Goal: Information Seeking & Learning: Learn about a topic

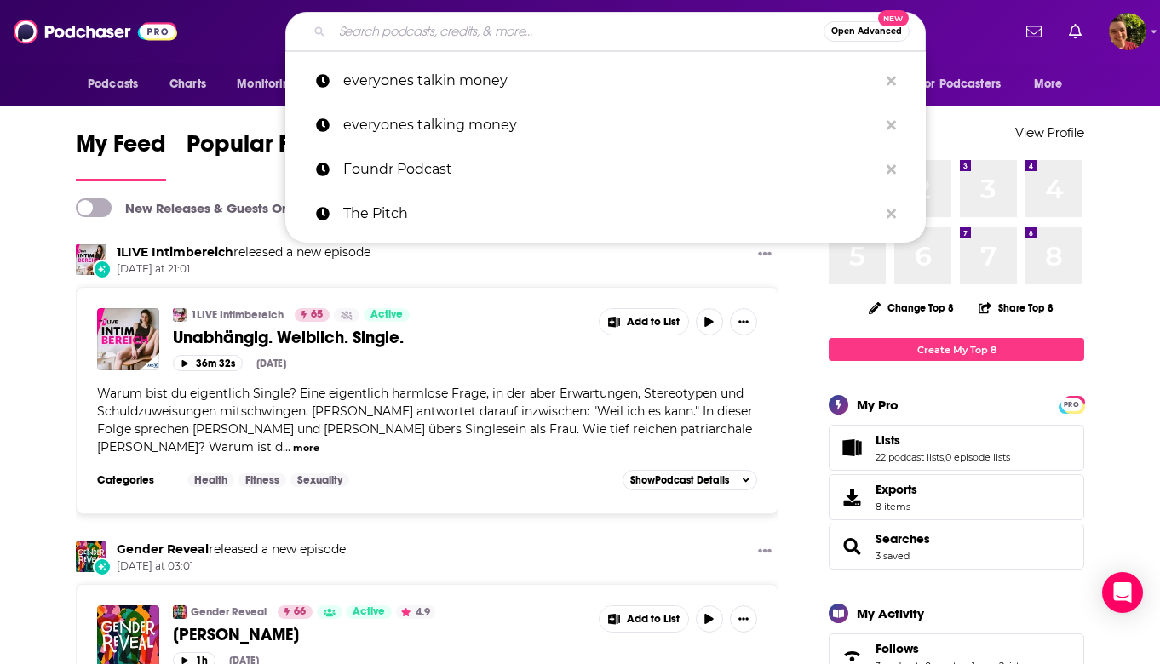
click at [448, 32] on input "Search podcasts, credits, & more..." at bounding box center [577, 31] width 491 height 27
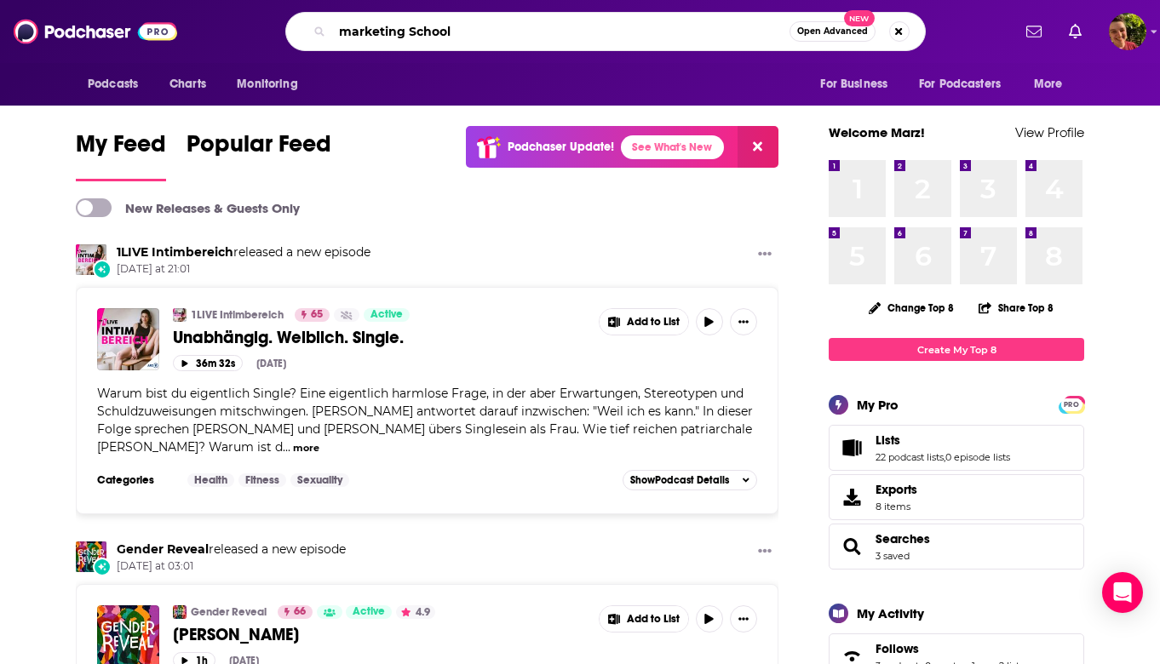
type input "marketing School"
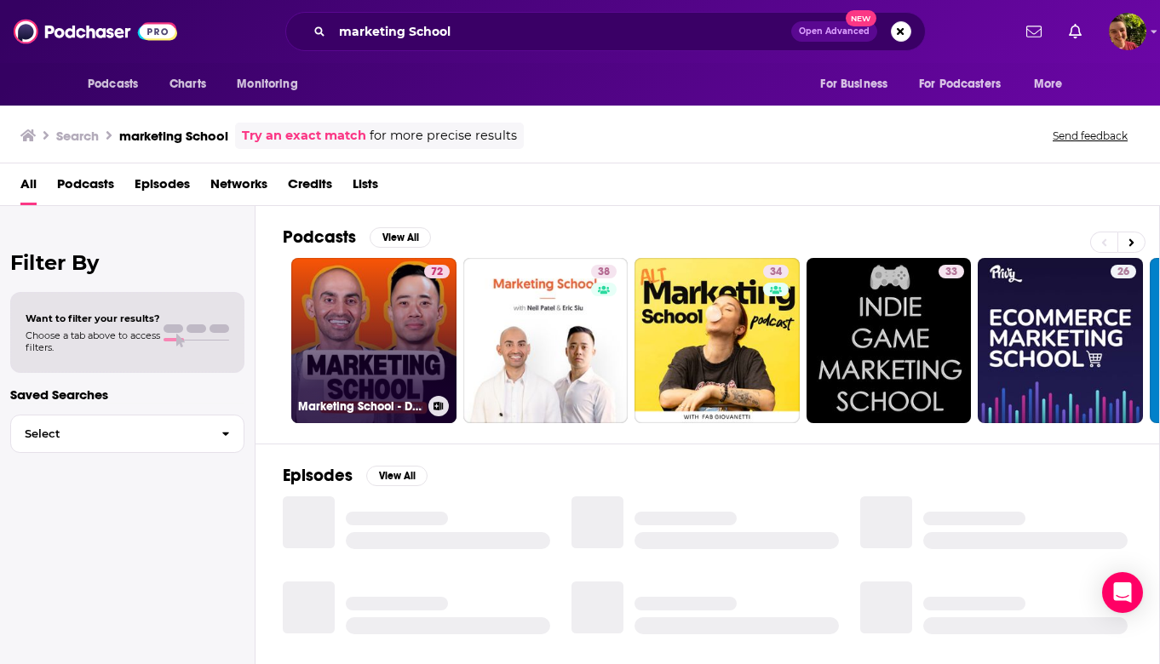
click at [330, 300] on link "72 Marketing School - Digital Marketing and Online Marketing Tips" at bounding box center [373, 340] width 165 height 165
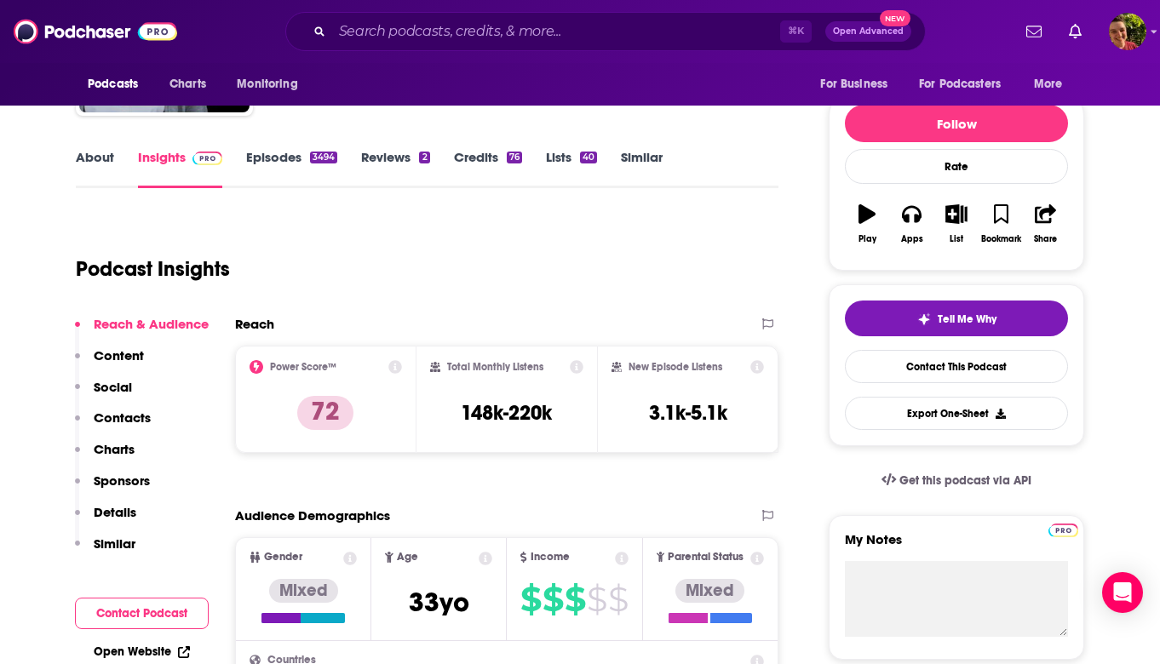
click at [130, 412] on p "Contacts" at bounding box center [122, 418] width 57 height 16
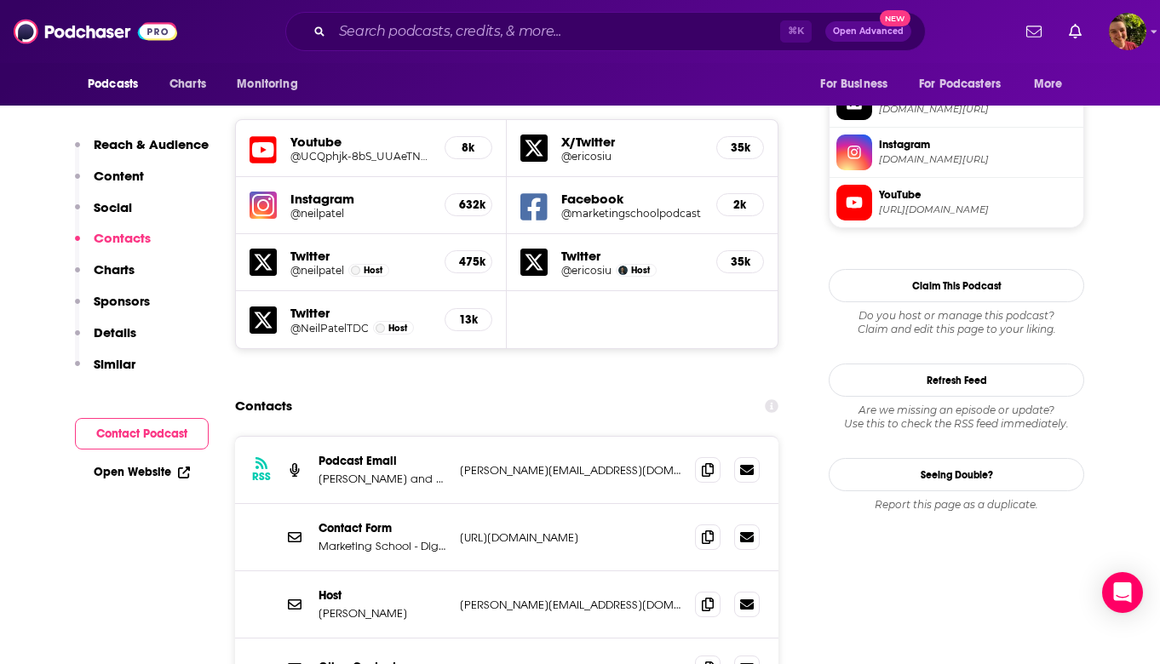
scroll to position [1599, 0]
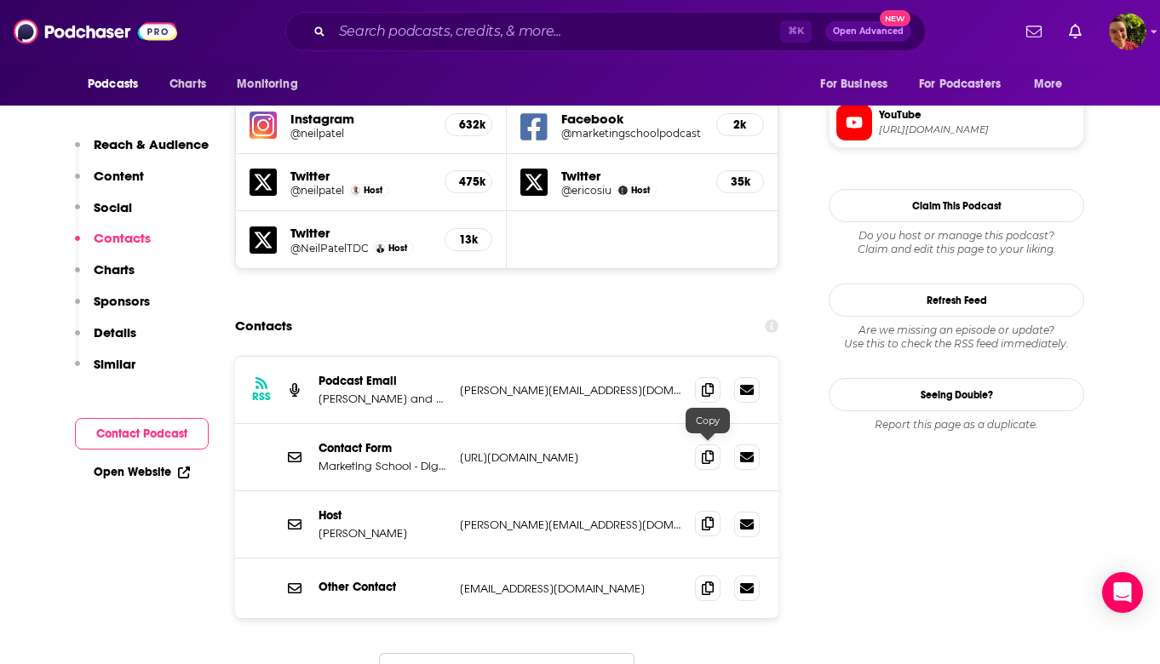
click at [712, 517] on icon at bounding box center [708, 524] width 12 height 14
click at [490, 50] on div "⌘ K Open Advanced New" at bounding box center [605, 31] width 640 height 39
click at [490, 36] on input "Search podcasts, credits, & more..." at bounding box center [556, 31] width 448 height 27
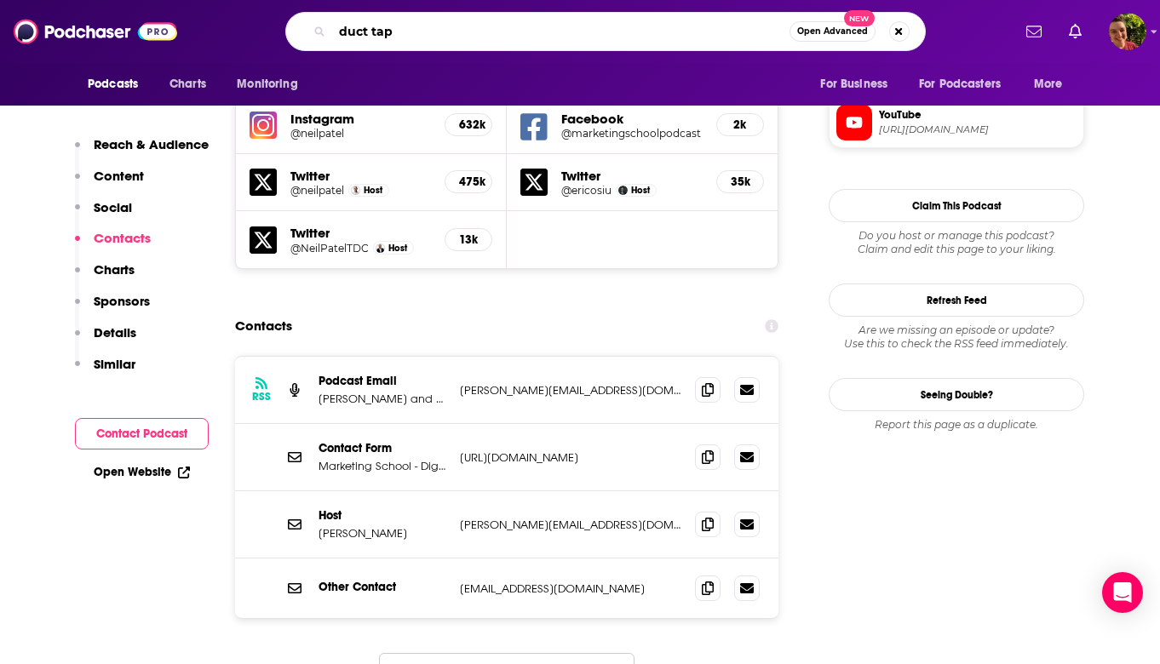
type input "duct tape"
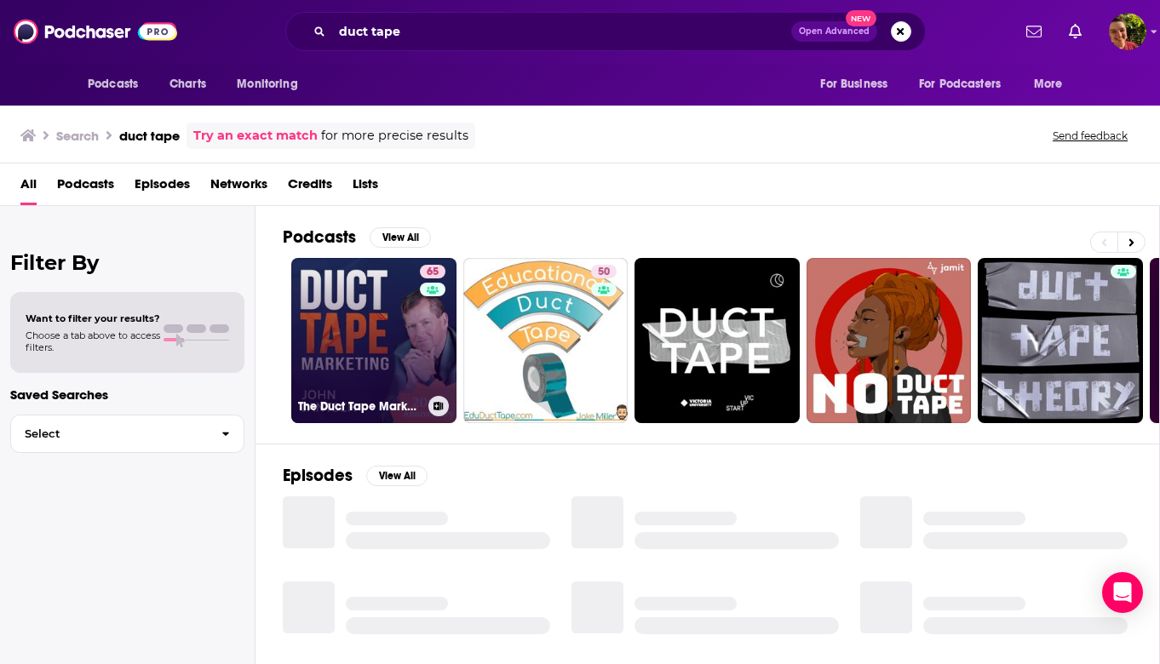
click at [360, 303] on link "65 The Duct Tape Marketing Podcast" at bounding box center [373, 340] width 165 height 165
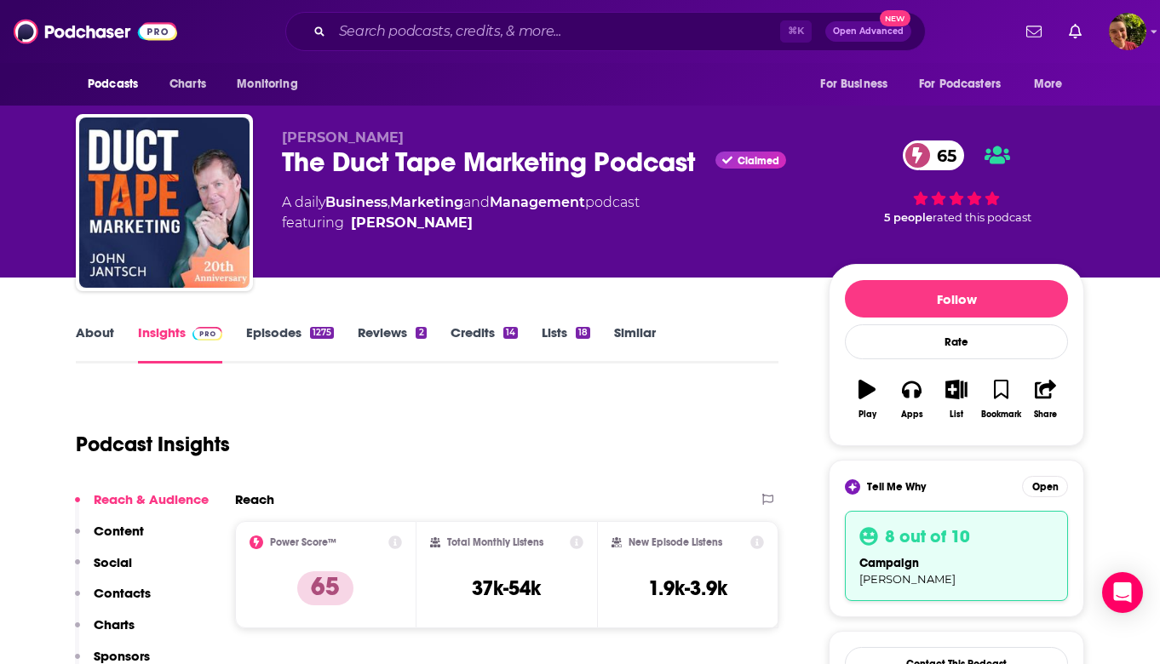
scroll to position [228, 0]
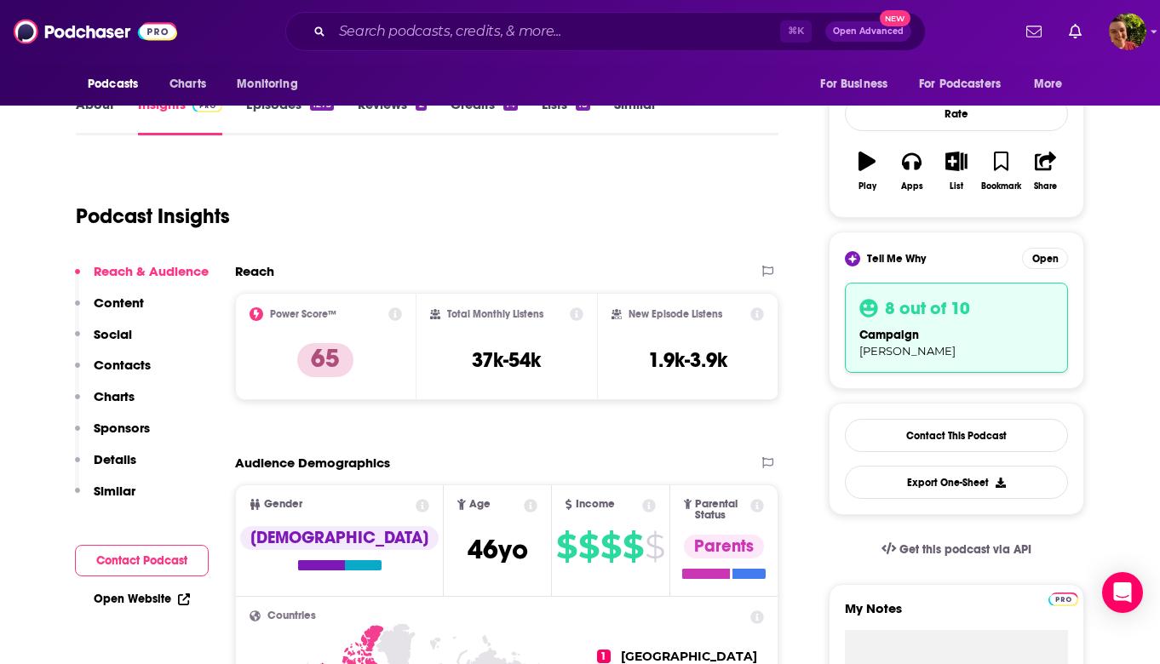
click at [139, 361] on p "Contacts" at bounding box center [122, 365] width 57 height 16
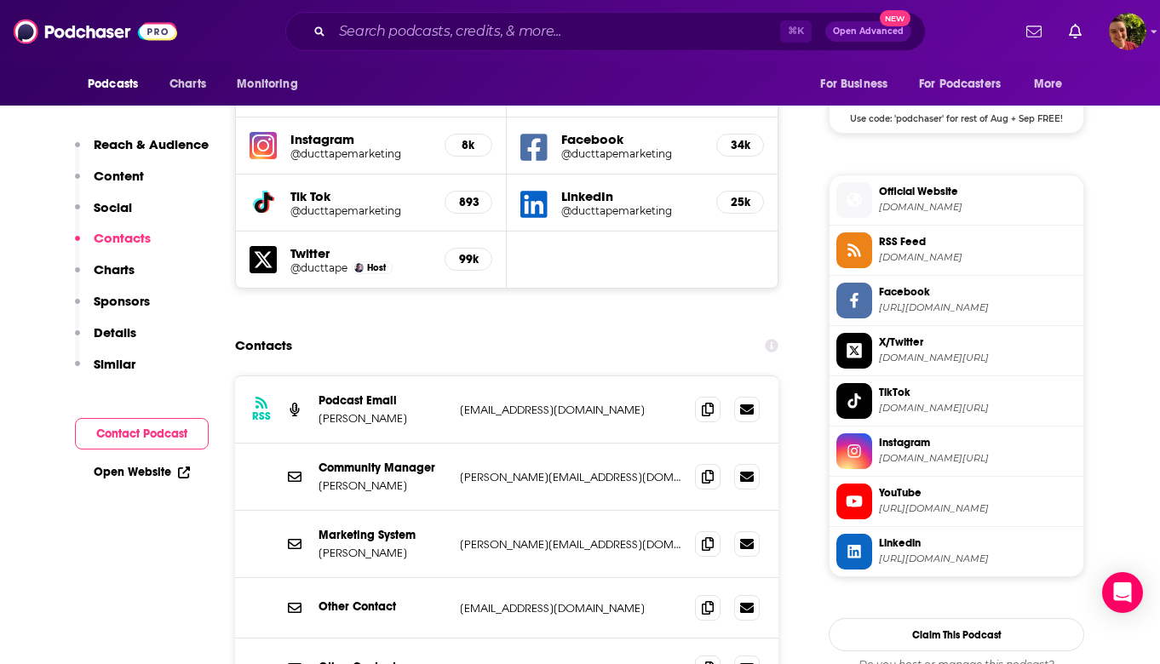
scroll to position [1557, 0]
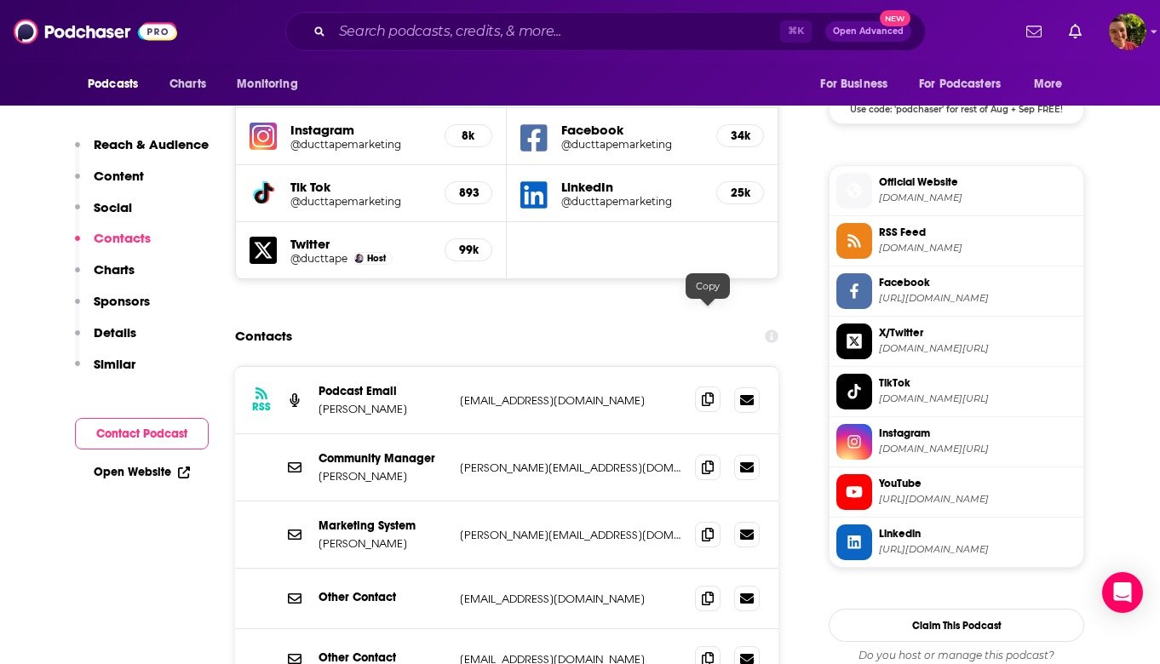
click at [708, 393] on icon at bounding box center [708, 400] width 12 height 14
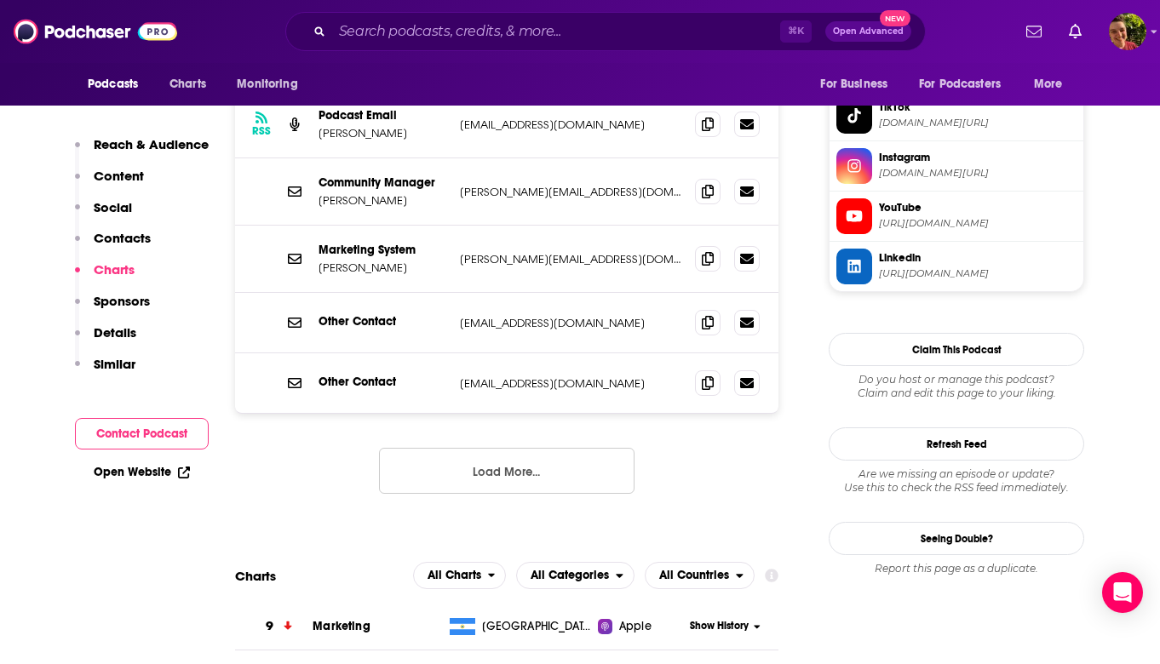
scroll to position [1798, 0]
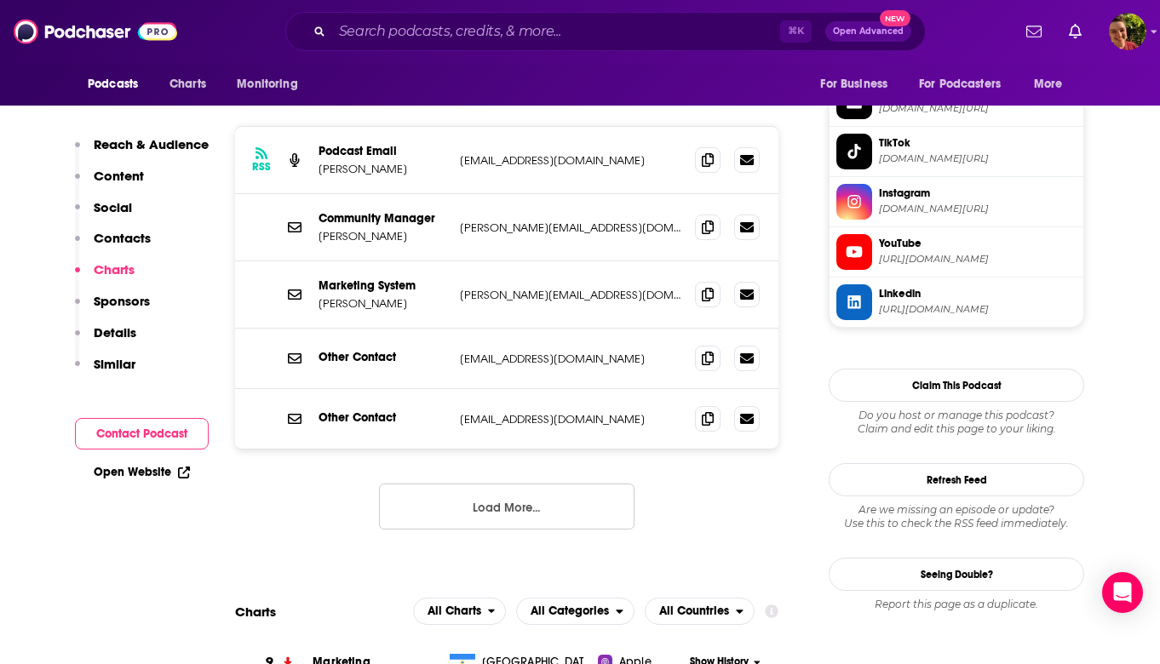
click at [489, 484] on button "Load More..." at bounding box center [506, 507] width 255 height 46
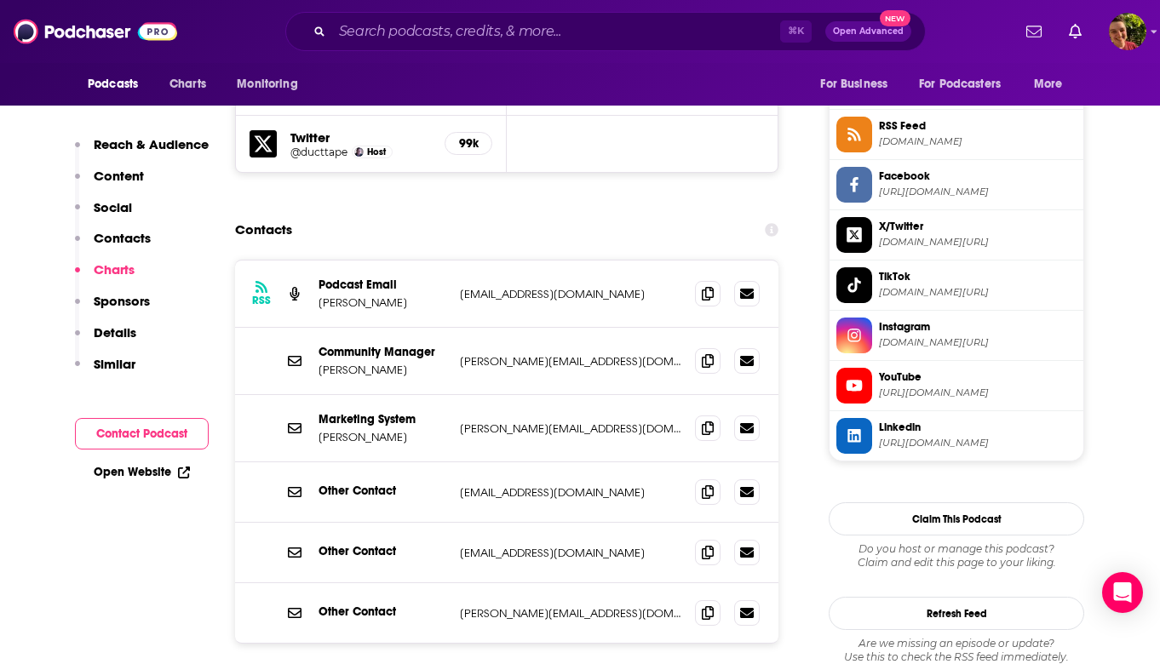
scroll to position [1659, 0]
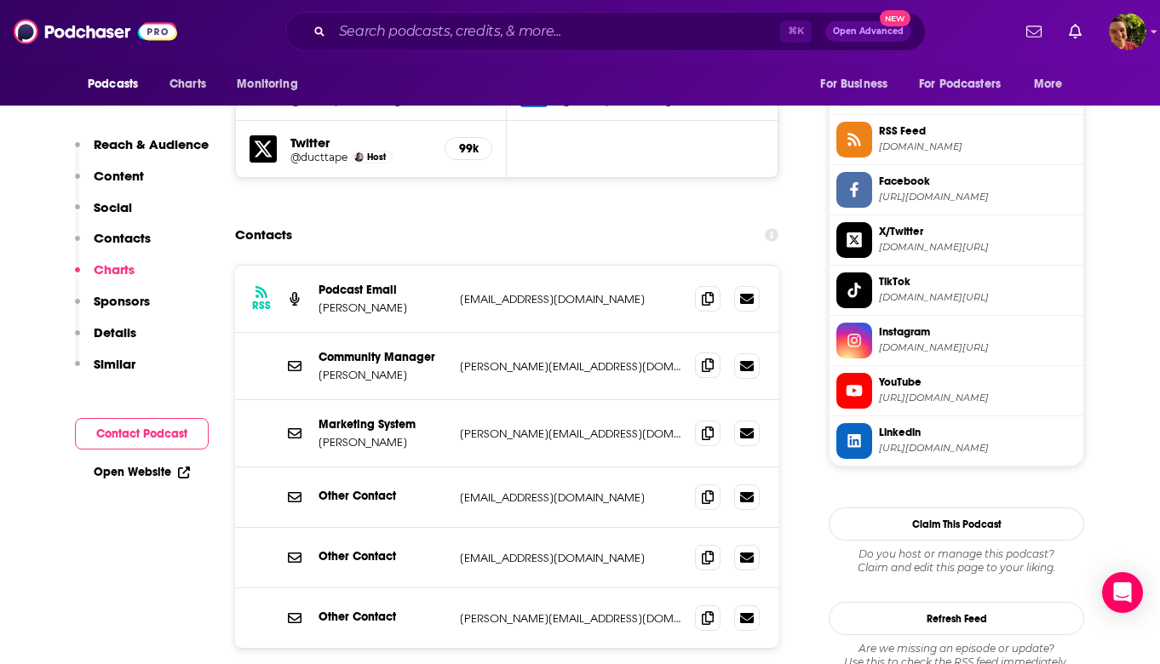
click at [696, 353] on span at bounding box center [708, 366] width 26 height 26
click at [497, 18] on input "Search podcasts, credits, & more..." at bounding box center [556, 31] width 448 height 27
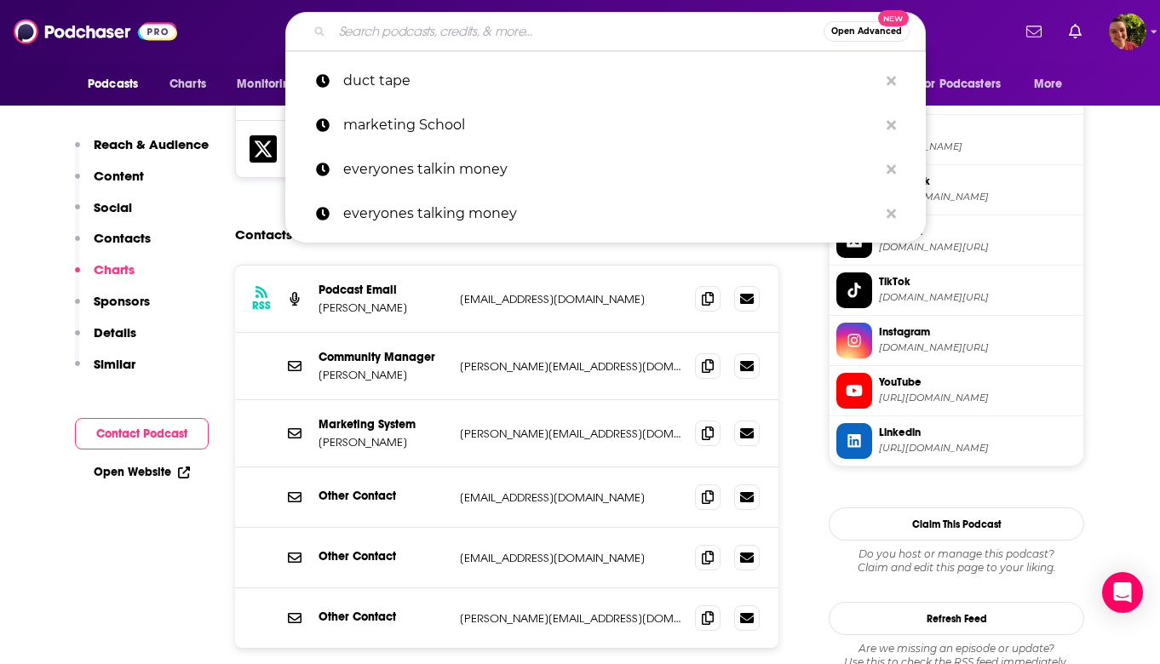
paste input "The Mind Your Business Podcast"
type input "The Mind Your Business Podcast"
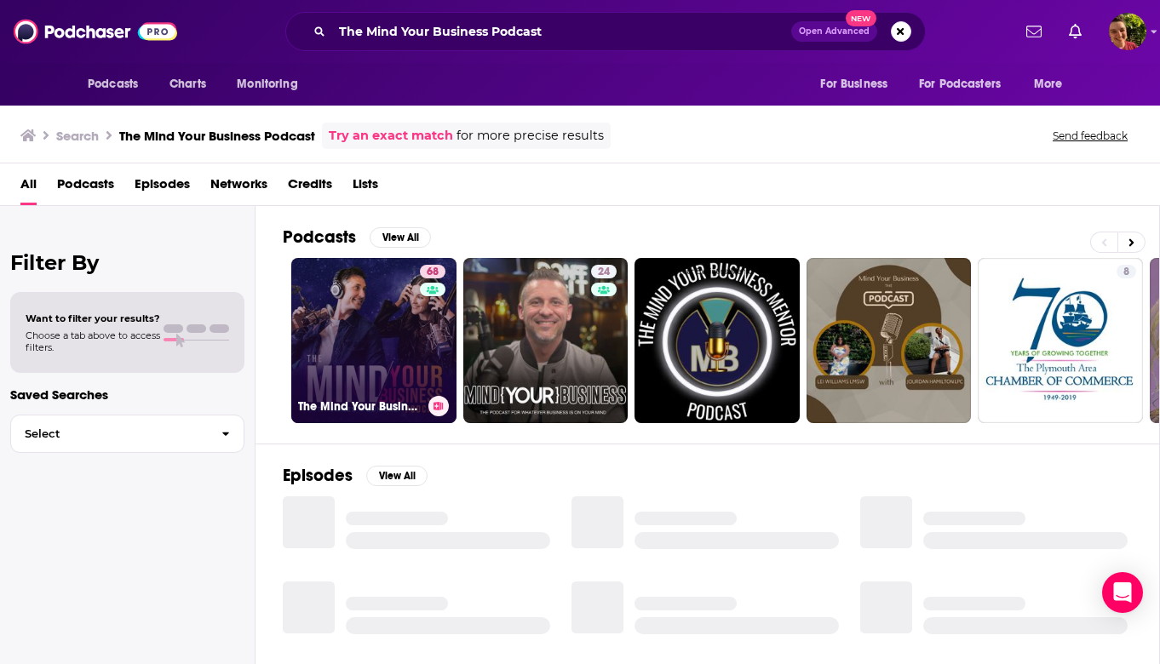
click at [351, 325] on link "68 The Mind Your Business Podcast" at bounding box center [373, 340] width 165 height 165
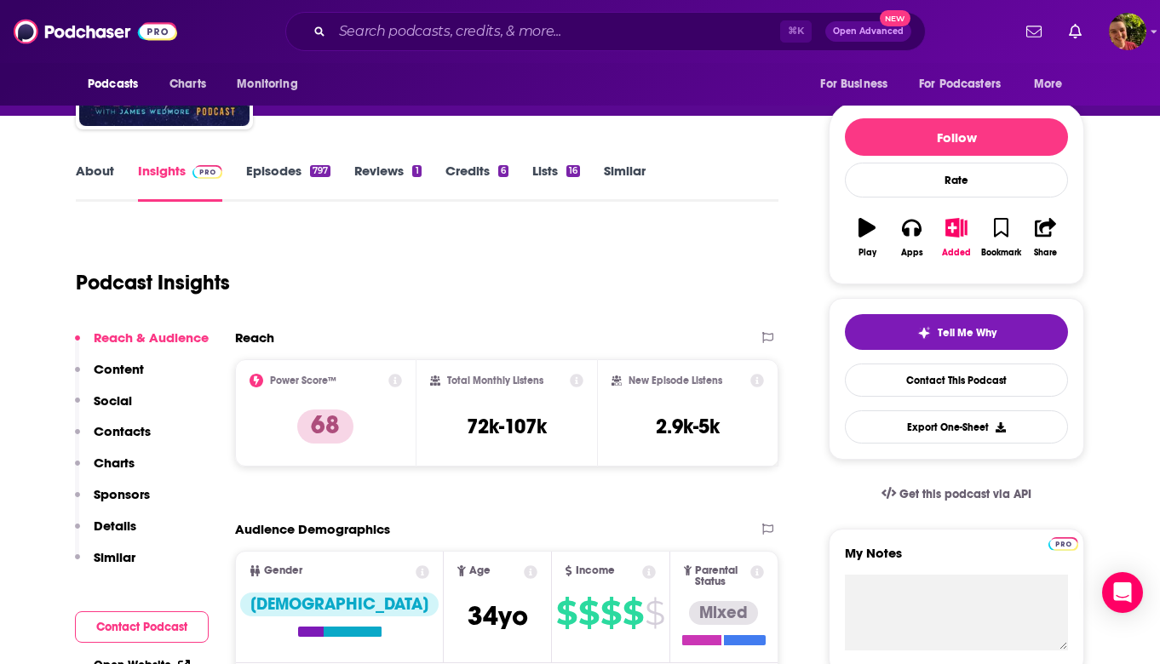
click at [134, 434] on p "Contacts" at bounding box center [122, 431] width 57 height 16
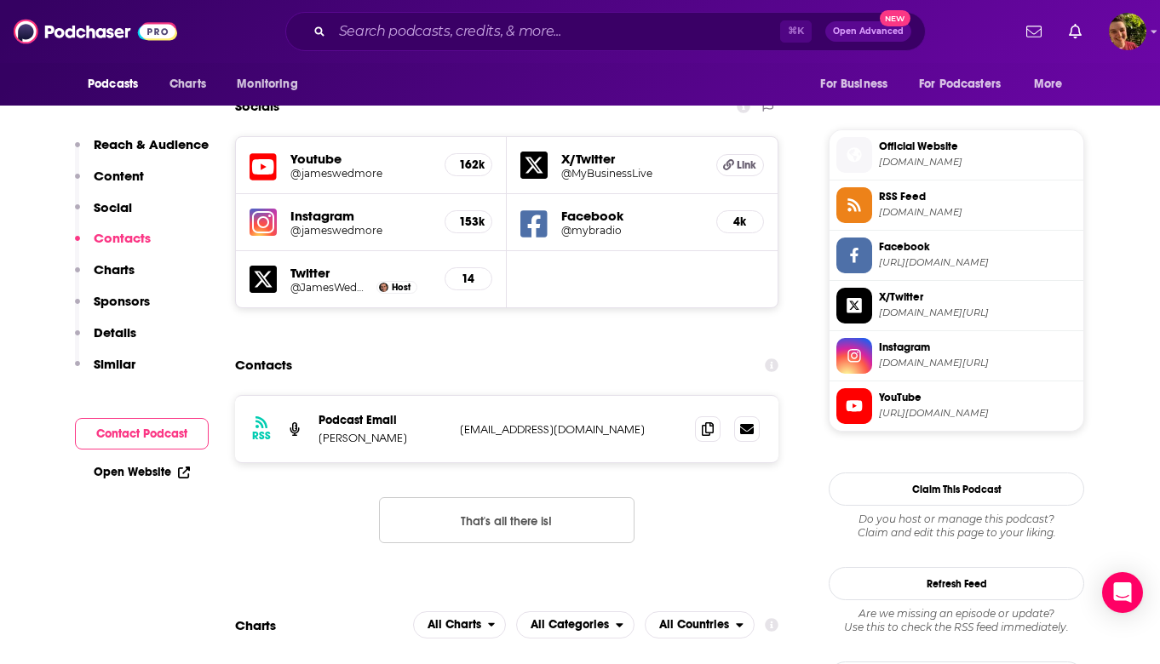
scroll to position [1481, 0]
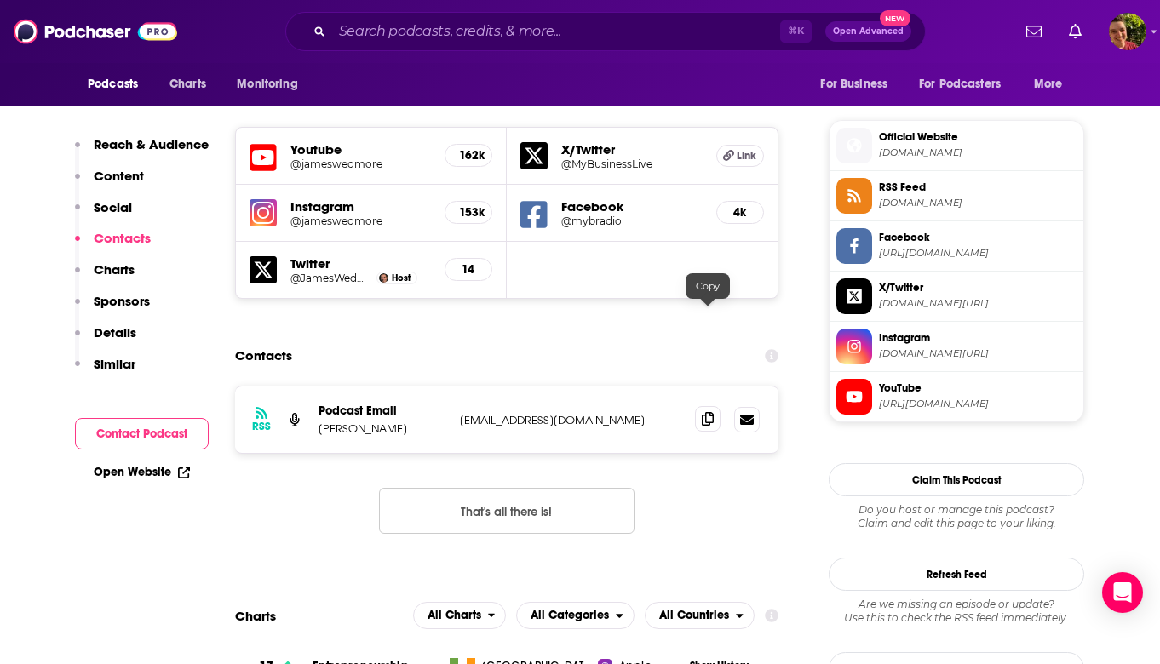
click at [712, 412] on icon at bounding box center [708, 419] width 12 height 14
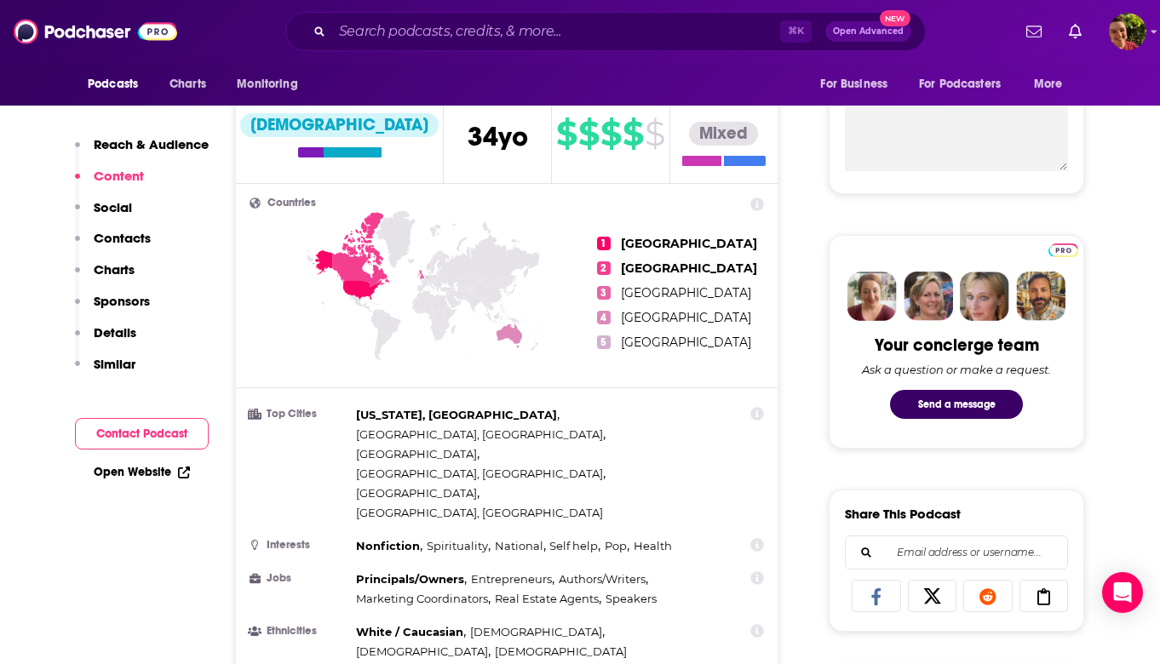
scroll to position [0, 0]
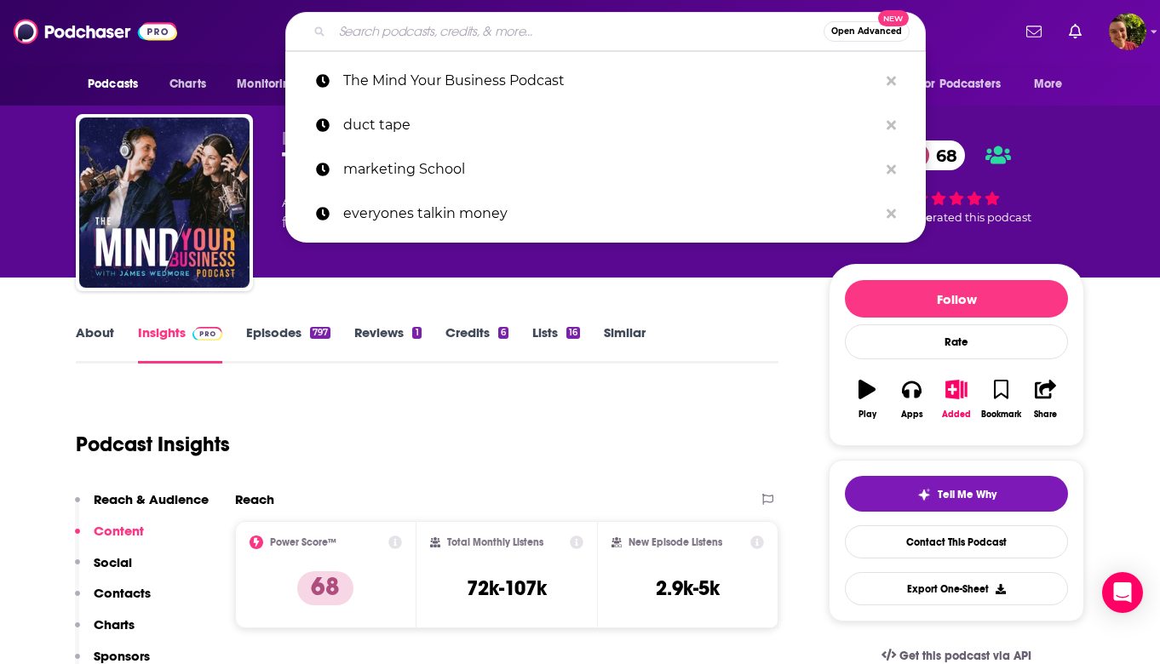
click at [501, 32] on input "Search podcasts, credits, & more..." at bounding box center [577, 31] width 491 height 27
paste input "My First Million"
type input "My First Million"
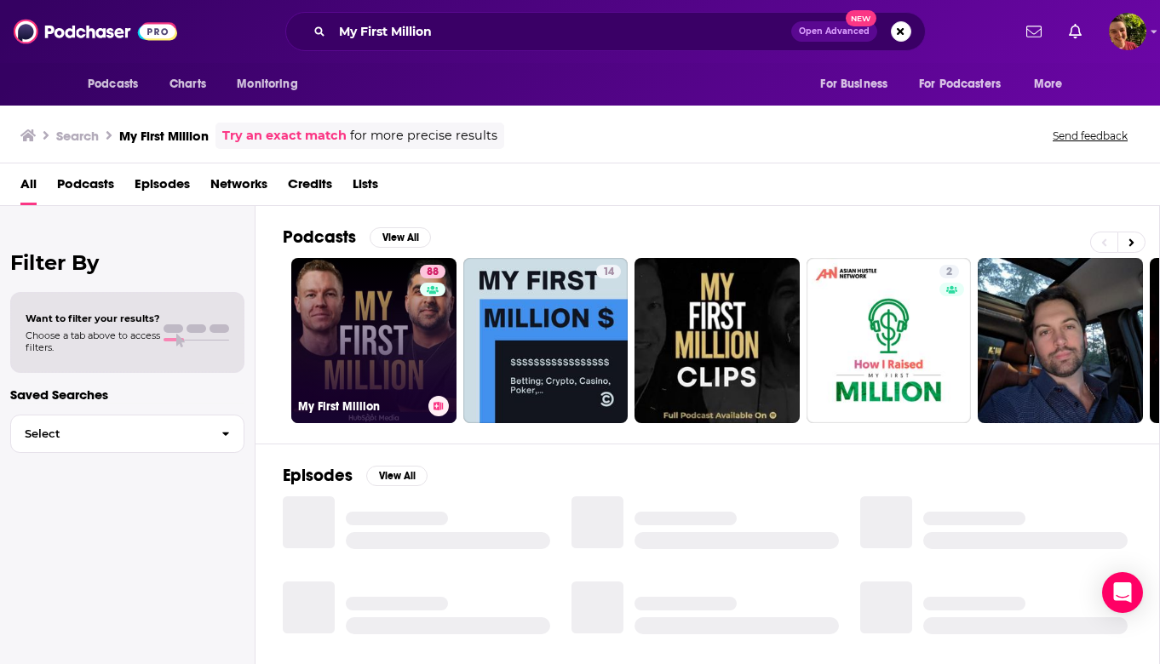
click at [389, 275] on link "88 My First Million" at bounding box center [373, 340] width 165 height 165
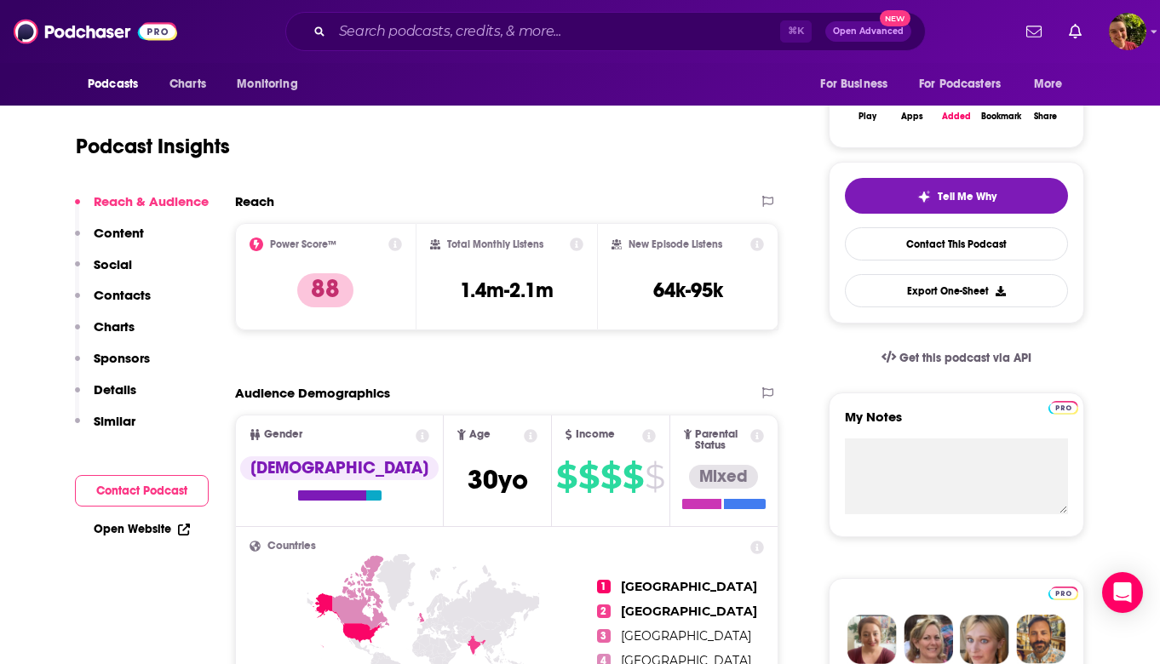
click at [136, 294] on p "Contacts" at bounding box center [122, 295] width 57 height 16
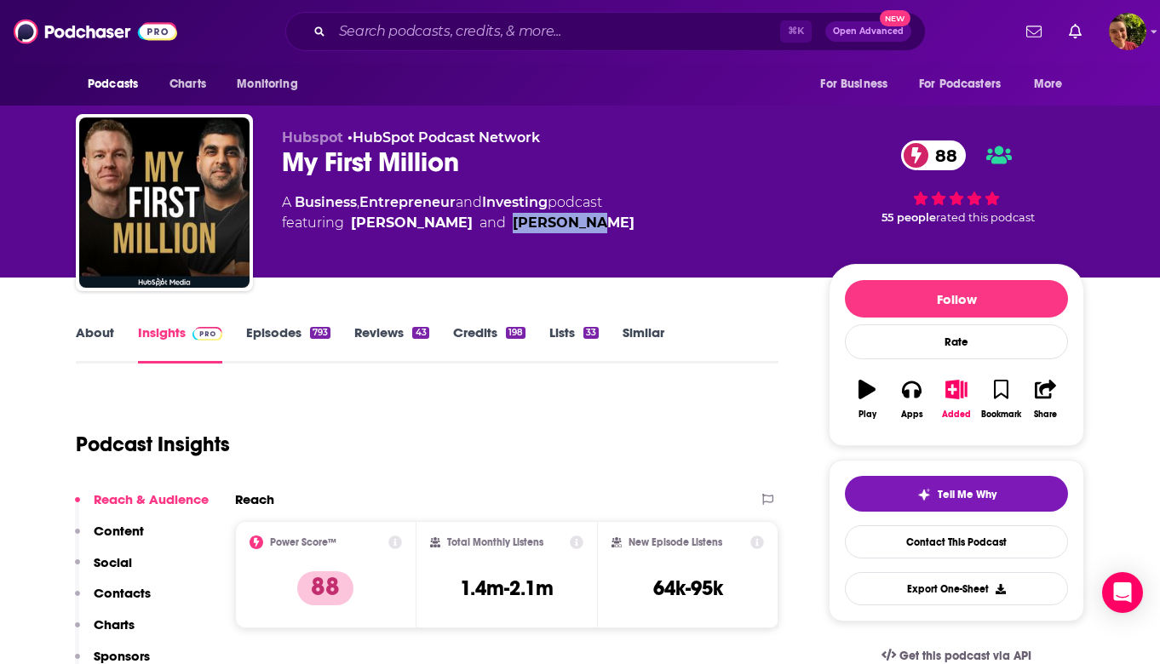
drag, startPoint x: 535, startPoint y: 221, endPoint x: 458, endPoint y: 221, distance: 76.6
click at [458, 221] on span "featuring [PERSON_NAME] and [PERSON_NAME]" at bounding box center [458, 223] width 353 height 20
copy div "[PERSON_NAME]"
drag, startPoint x: 416, startPoint y: 226, endPoint x: 353, endPoint y: 227, distance: 63.0
click at [353, 227] on span "featuring [PERSON_NAME] and [PERSON_NAME]" at bounding box center [458, 223] width 353 height 20
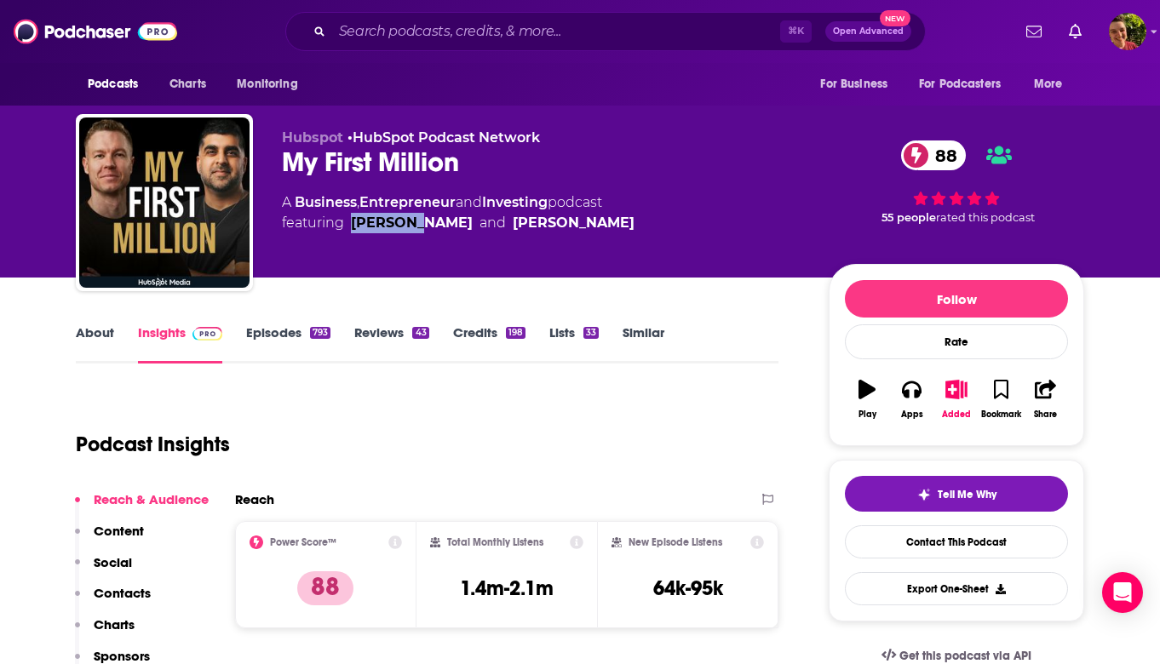
copy div "[PERSON_NAME]"
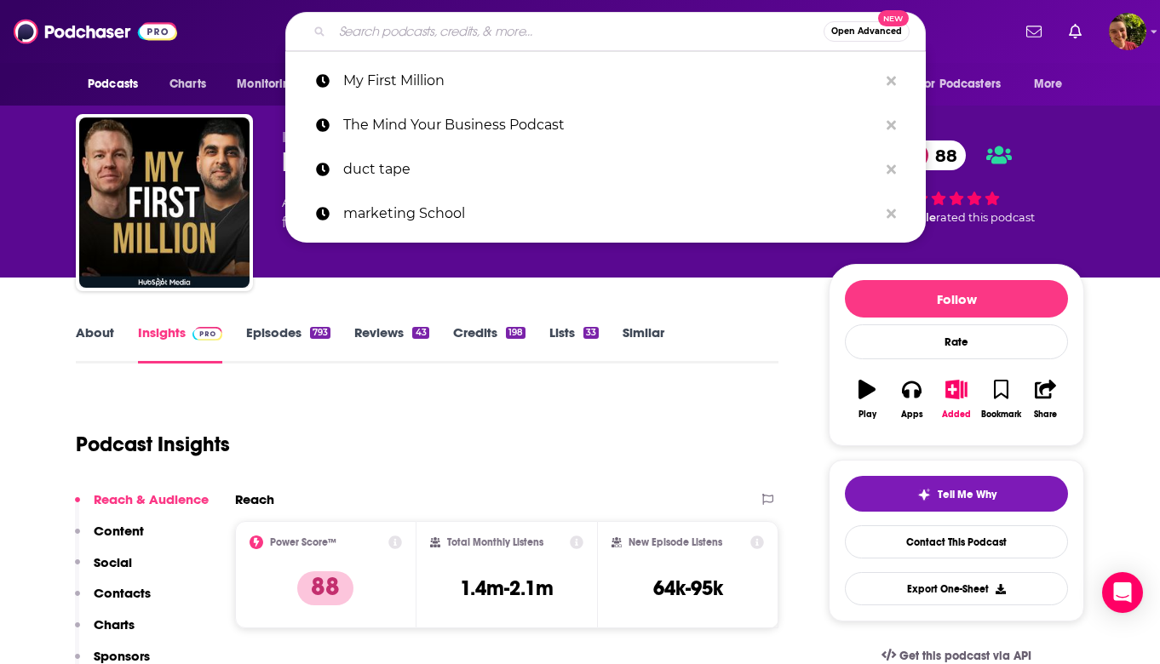
click at [552, 19] on input "Search podcasts, credits, & more..." at bounding box center [577, 31] width 491 height 27
paste input "The [PERSON_NAME] Show"
type input "The [PERSON_NAME] Show"
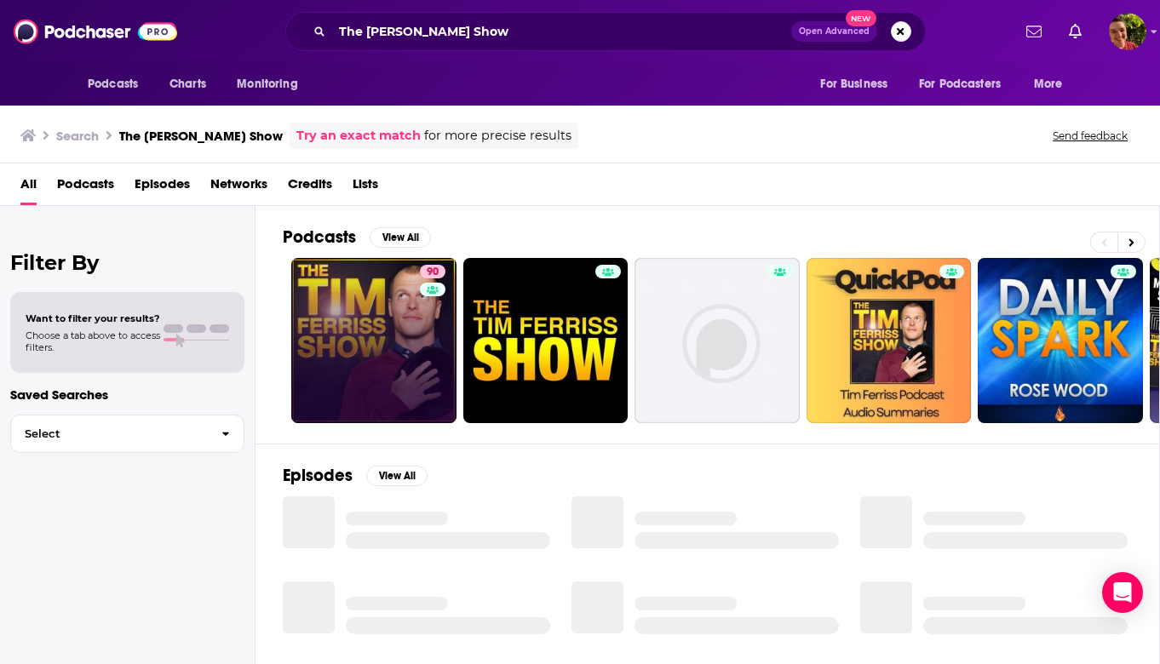
click at [416, 284] on div "Power Score: 90" at bounding box center [433, 297] width 96 height 26
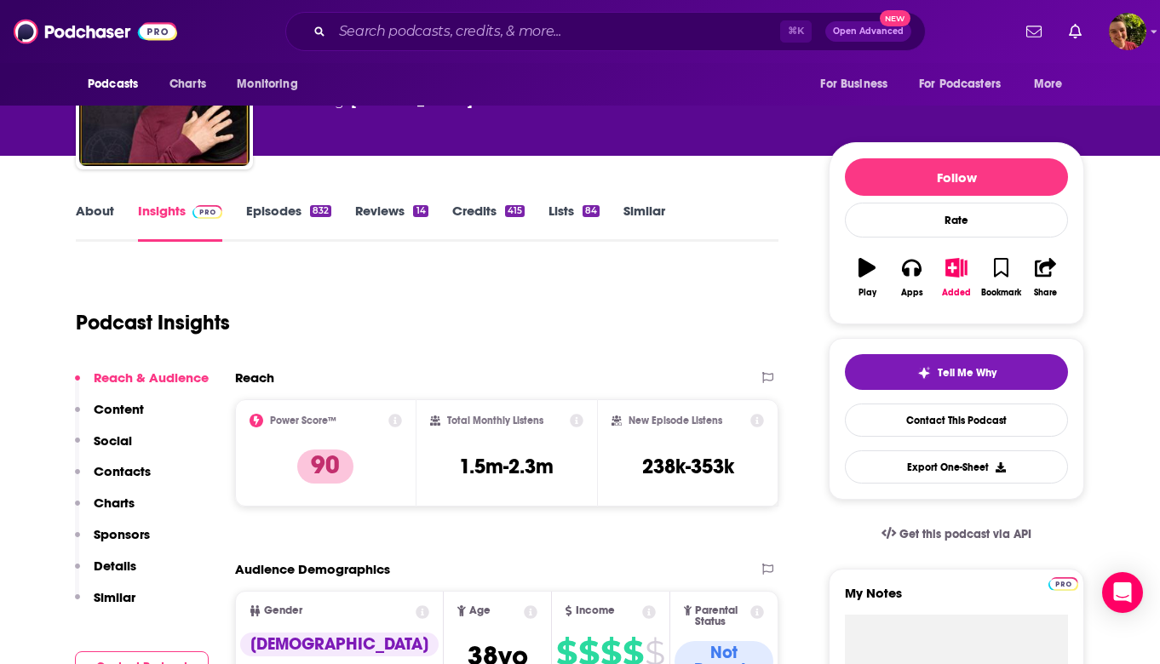
scroll to position [583, 0]
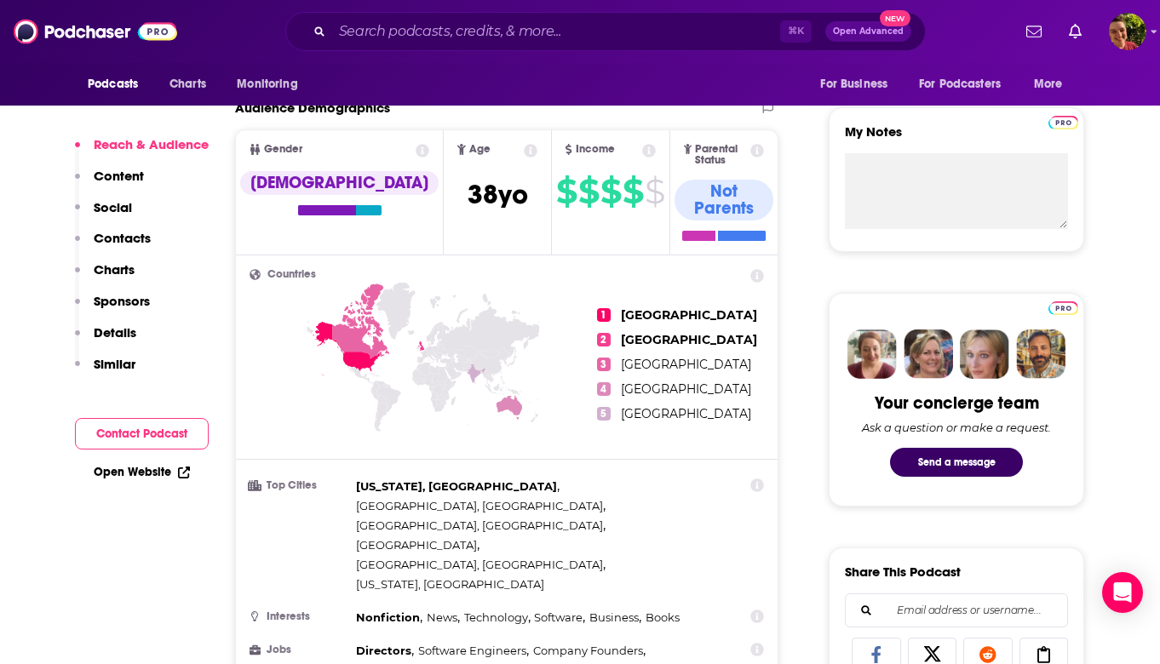
click at [146, 242] on p "Contacts" at bounding box center [122, 238] width 57 height 16
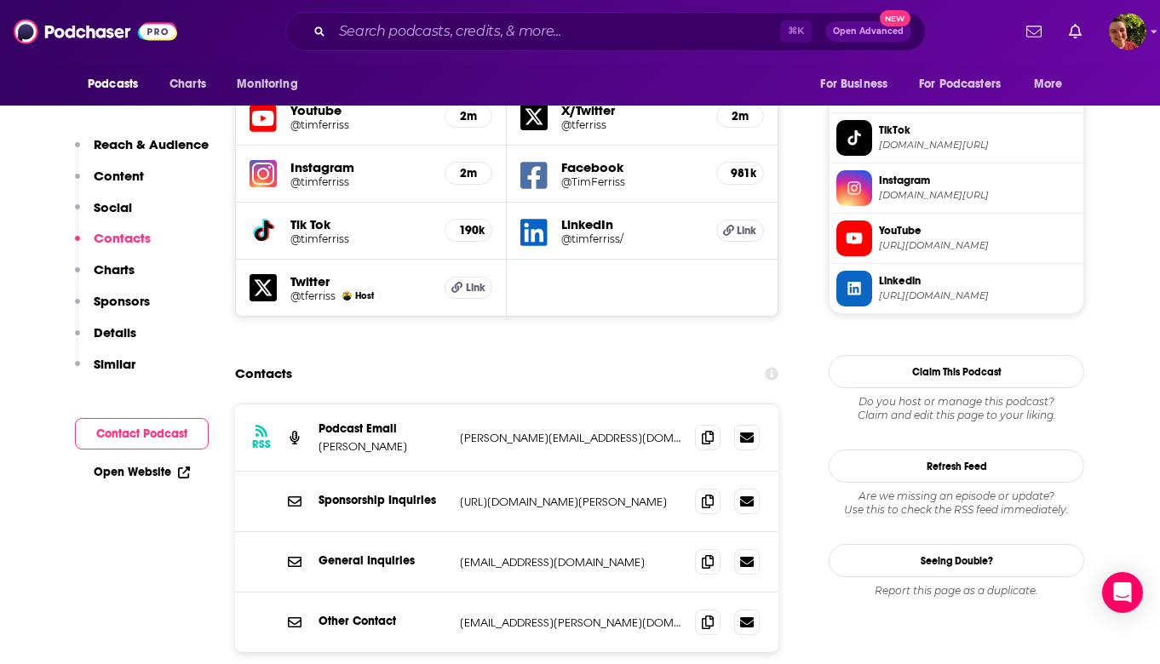
scroll to position [1538, 0]
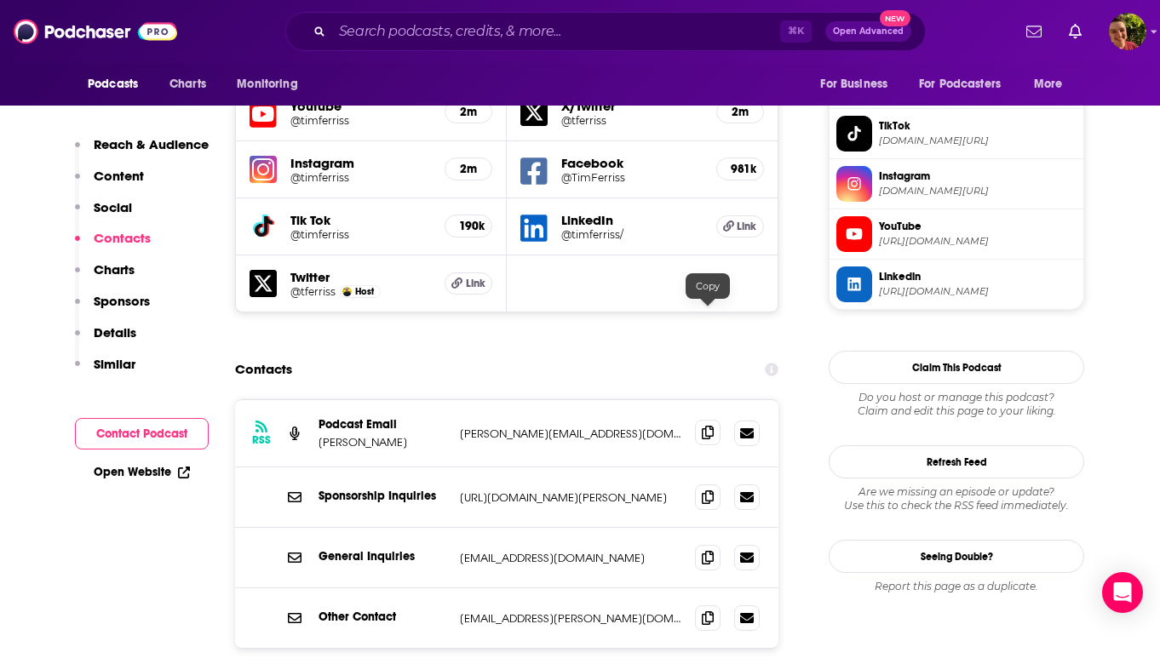
click at [714, 420] on span at bounding box center [708, 433] width 26 height 26
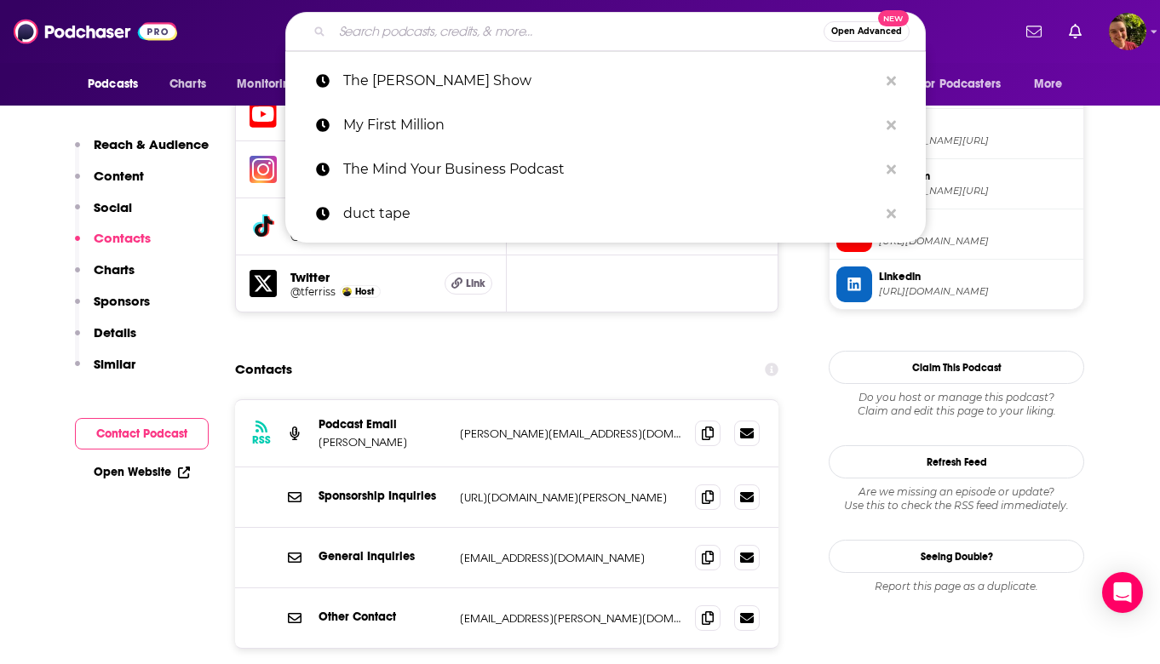
click at [536, 25] on input "Search podcasts, credits, & more..." at bounding box center [577, 31] width 491 height 27
paste input "Acquired"
type input "Acquired"
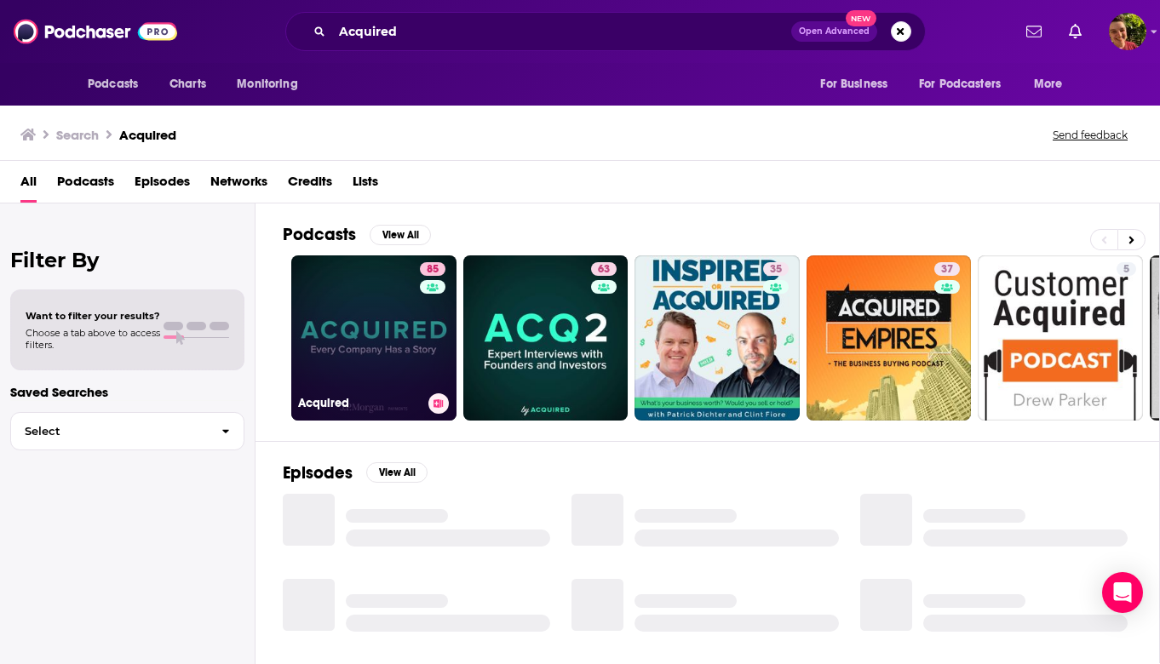
click at [399, 360] on link "85 Acquired" at bounding box center [373, 337] width 165 height 165
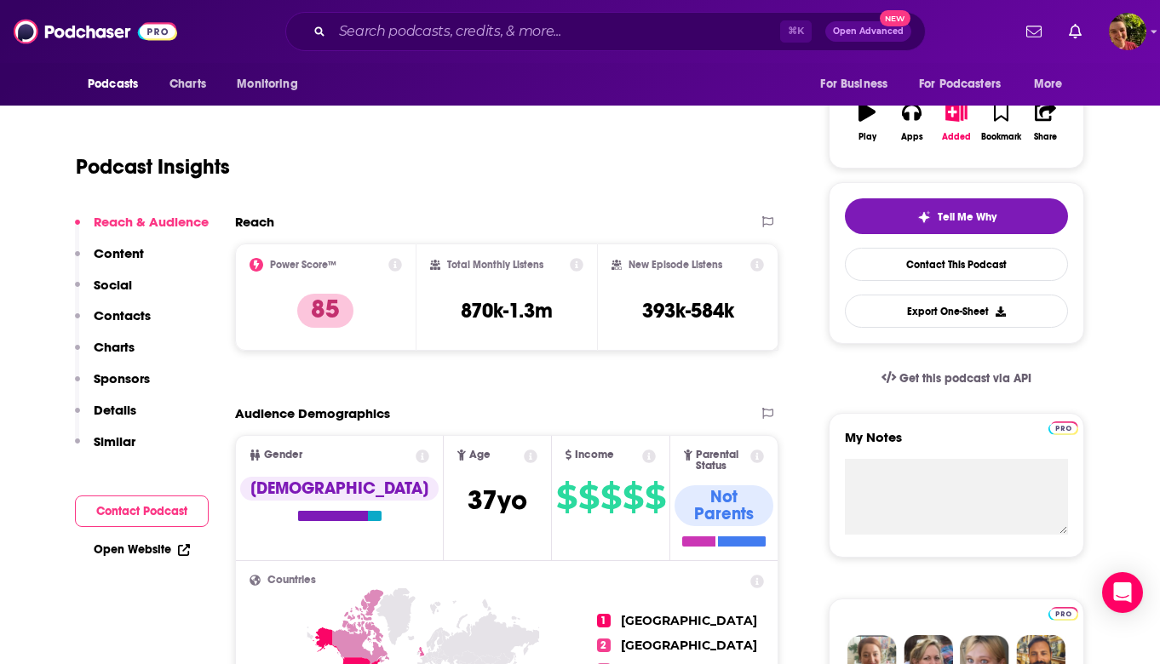
click at [136, 314] on p "Contacts" at bounding box center [122, 315] width 57 height 16
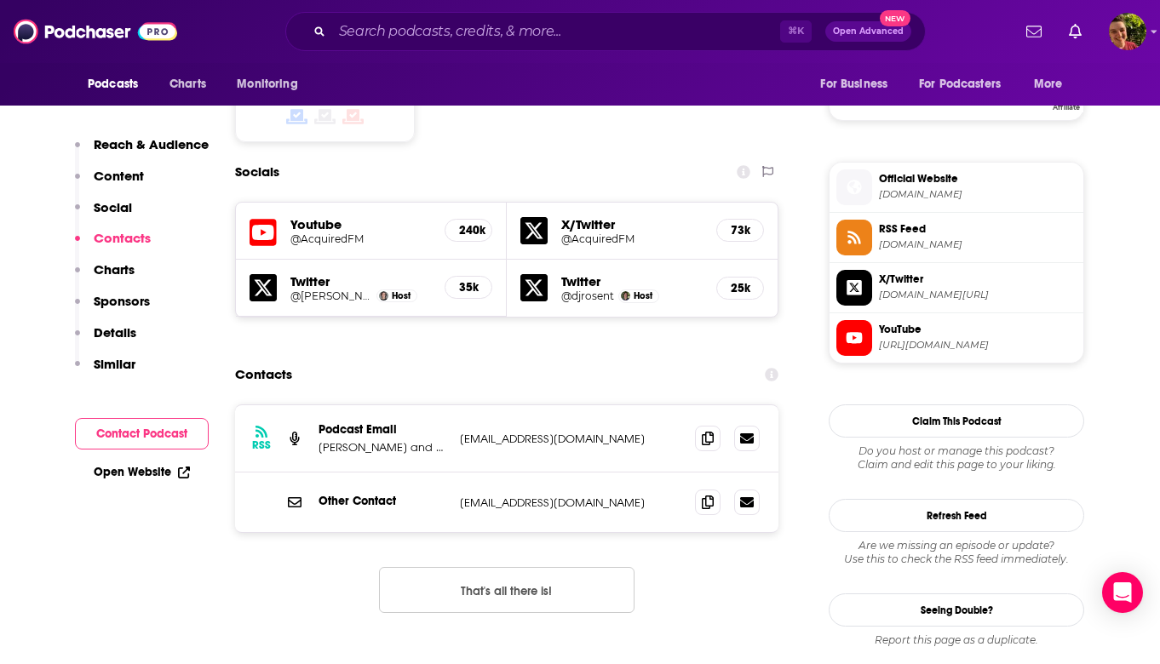
scroll to position [1444, 0]
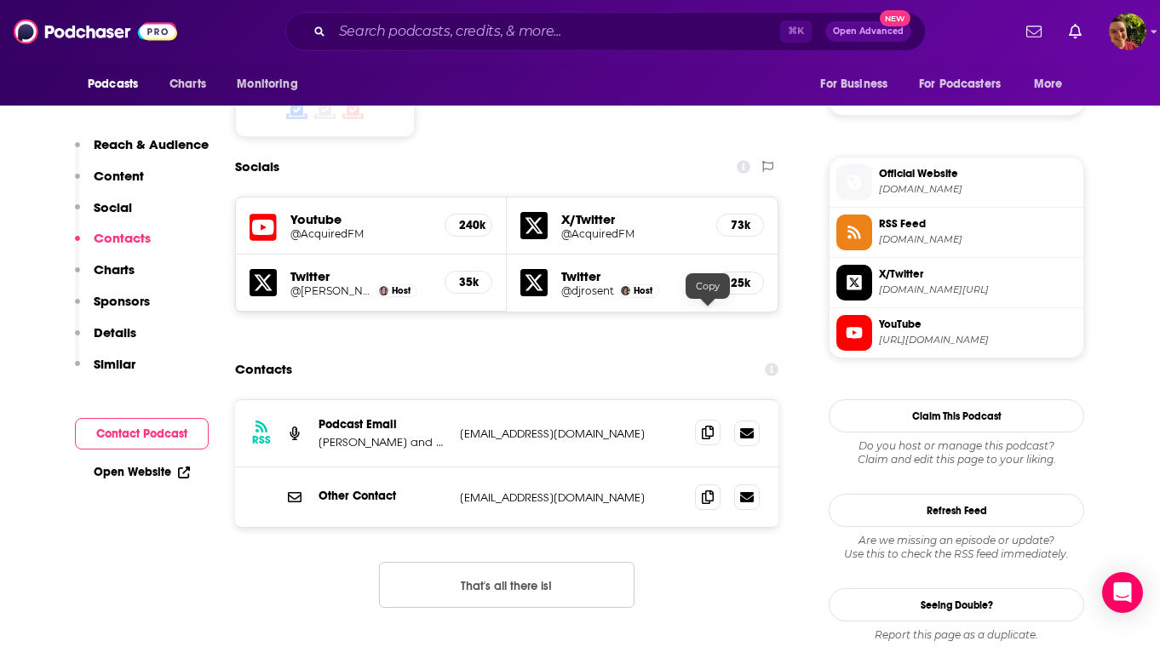
click at [704, 426] on icon at bounding box center [708, 433] width 12 height 14
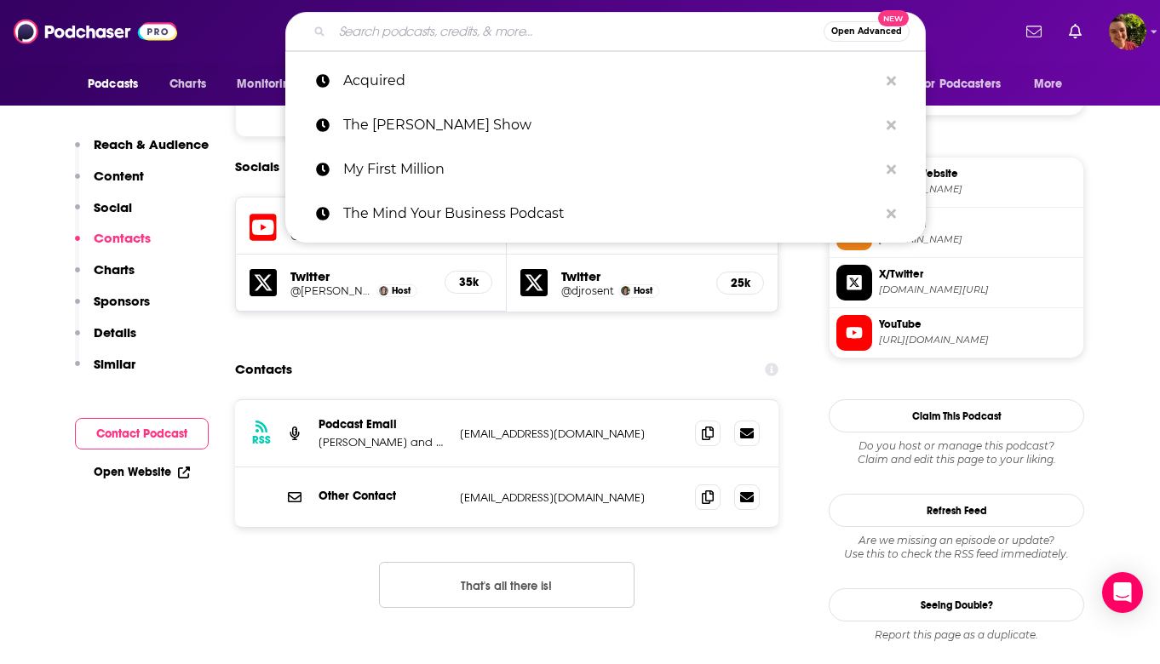
click at [553, 20] on input "Search podcasts, credits, & more..." at bounding box center [577, 31] width 491 height 27
paste input "Pivot"
type input "Pivot"
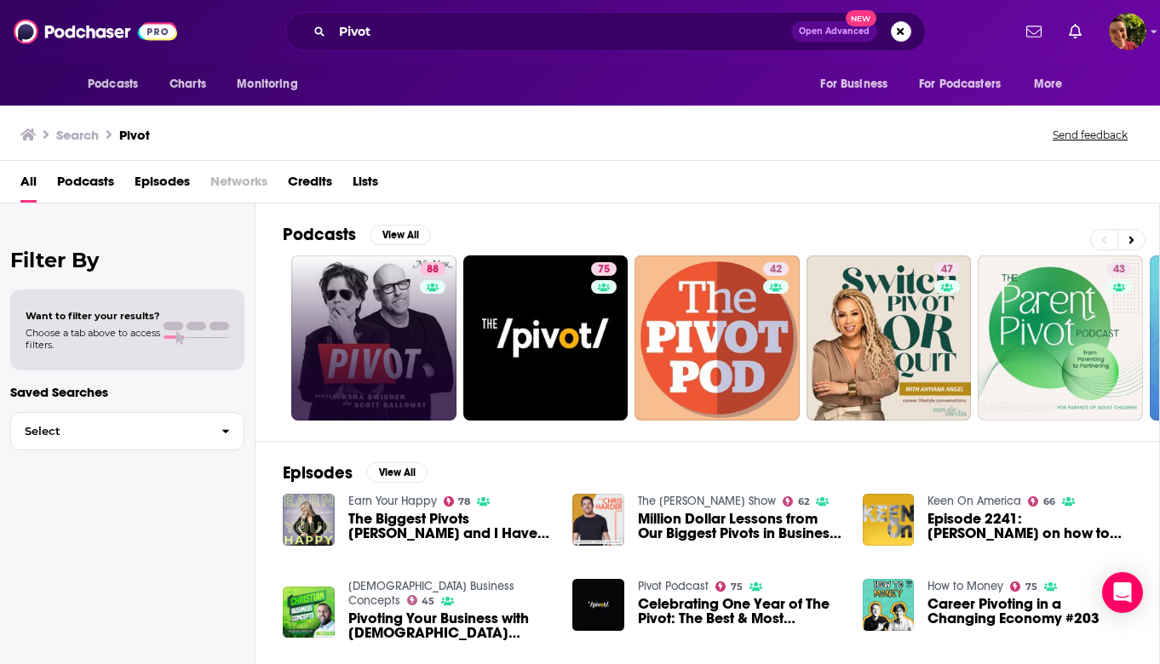
scroll to position [16, 0]
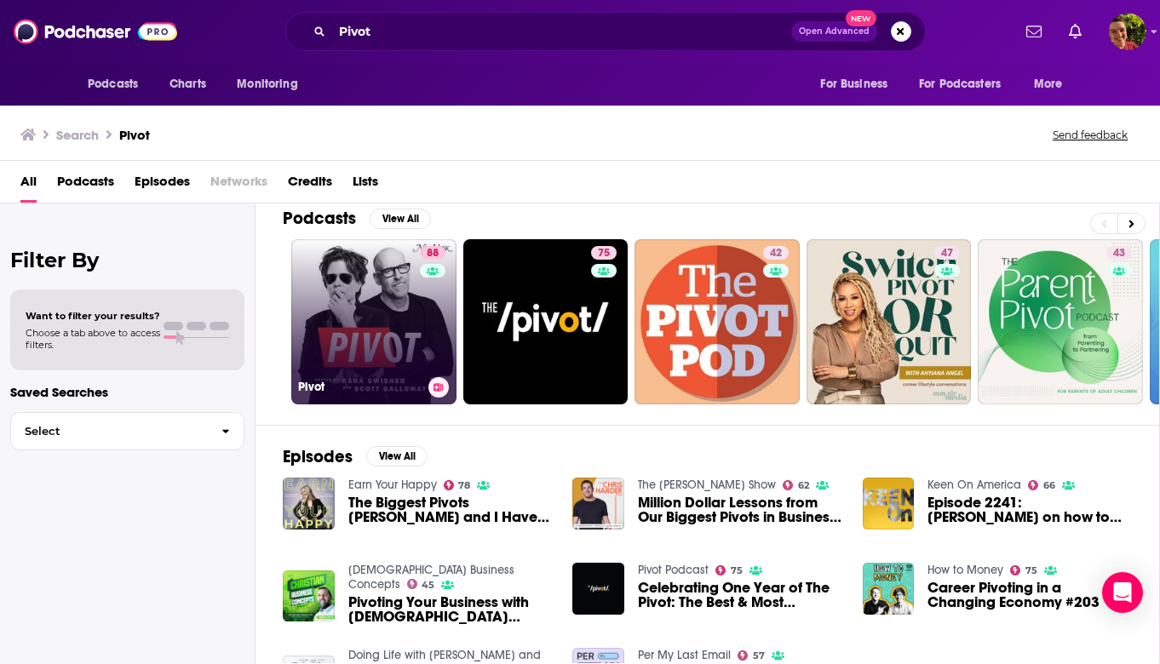
click at [343, 357] on link "88 Pivot" at bounding box center [373, 321] width 165 height 165
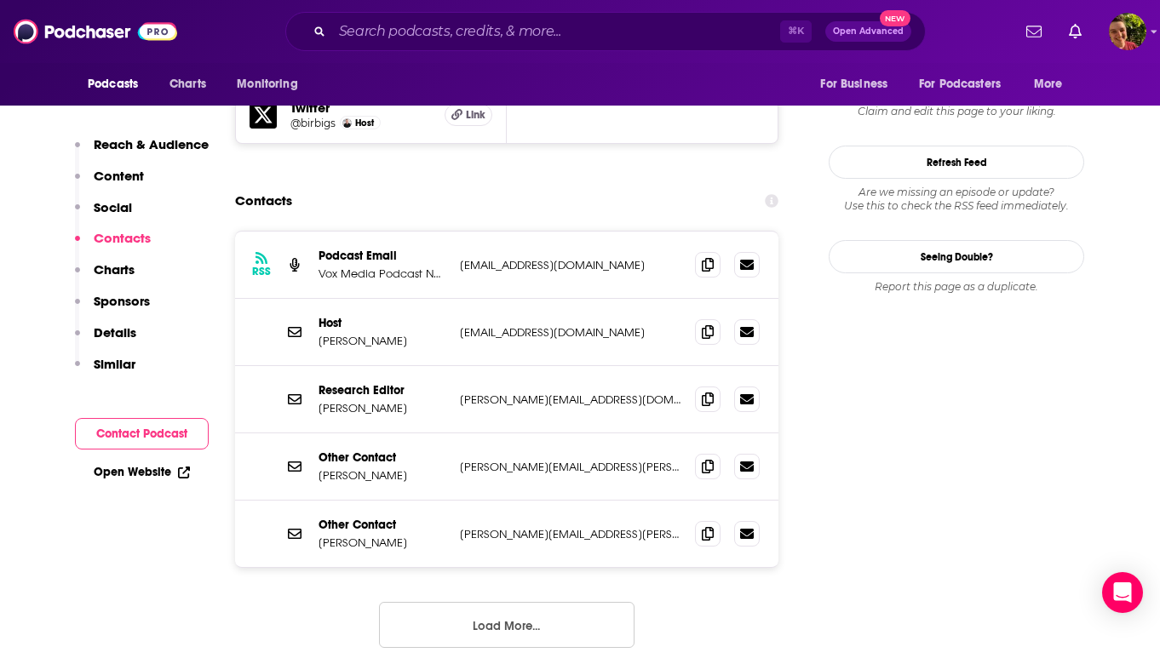
scroll to position [1625, 0]
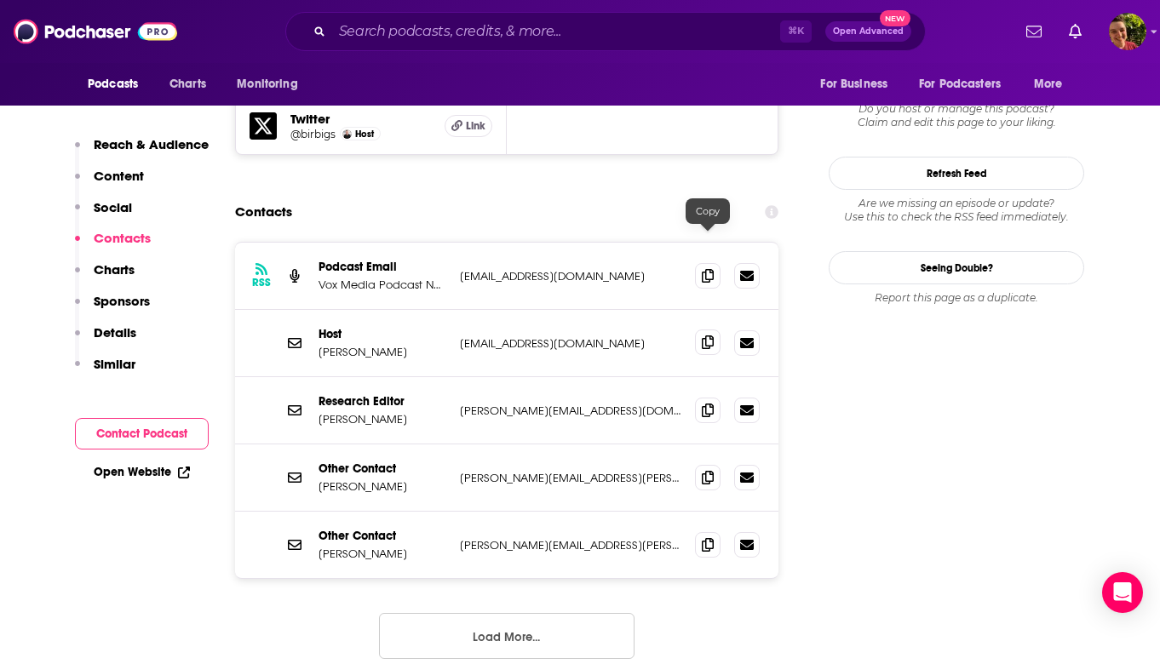
click at [699, 330] on span at bounding box center [708, 343] width 26 height 26
click at [519, 23] on input "Search podcasts, credits, & more..." at bounding box center [556, 31] width 448 height 27
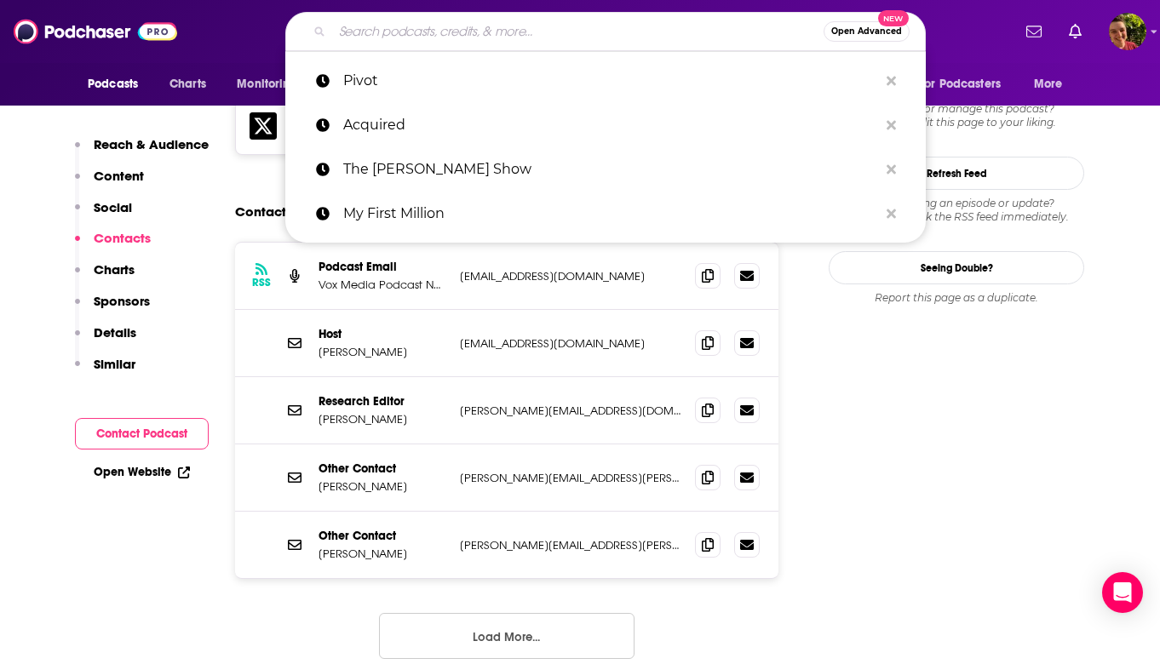
paste input "Business Wars"
type input "Business Wars"
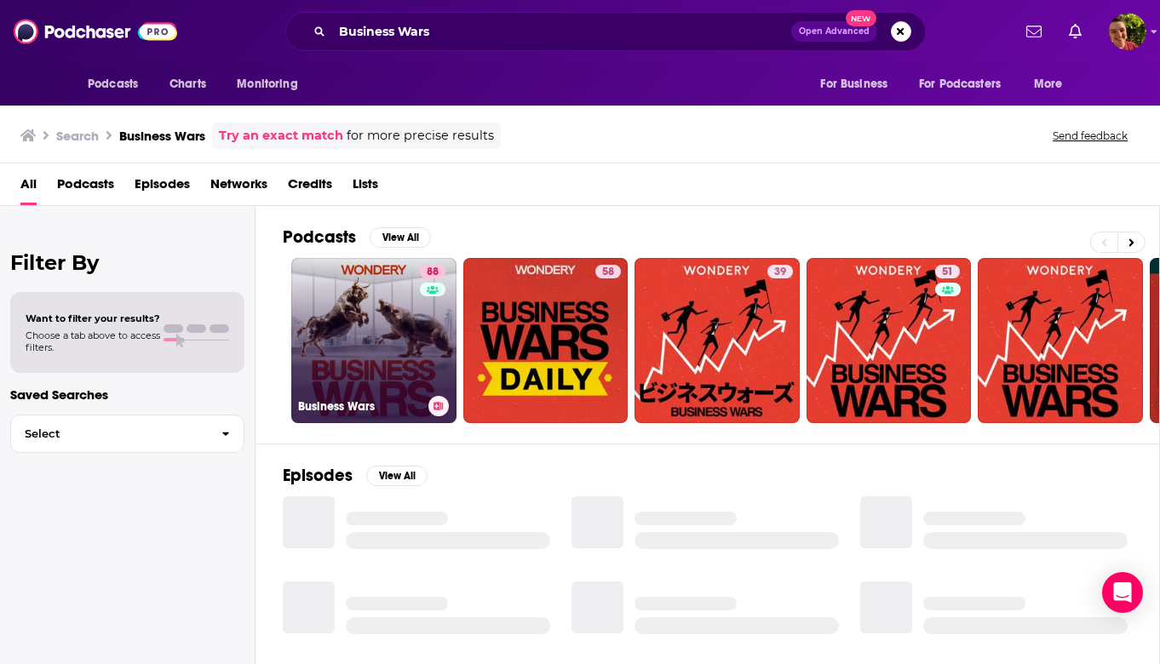
click at [397, 350] on link "88 Business Wars" at bounding box center [373, 340] width 165 height 165
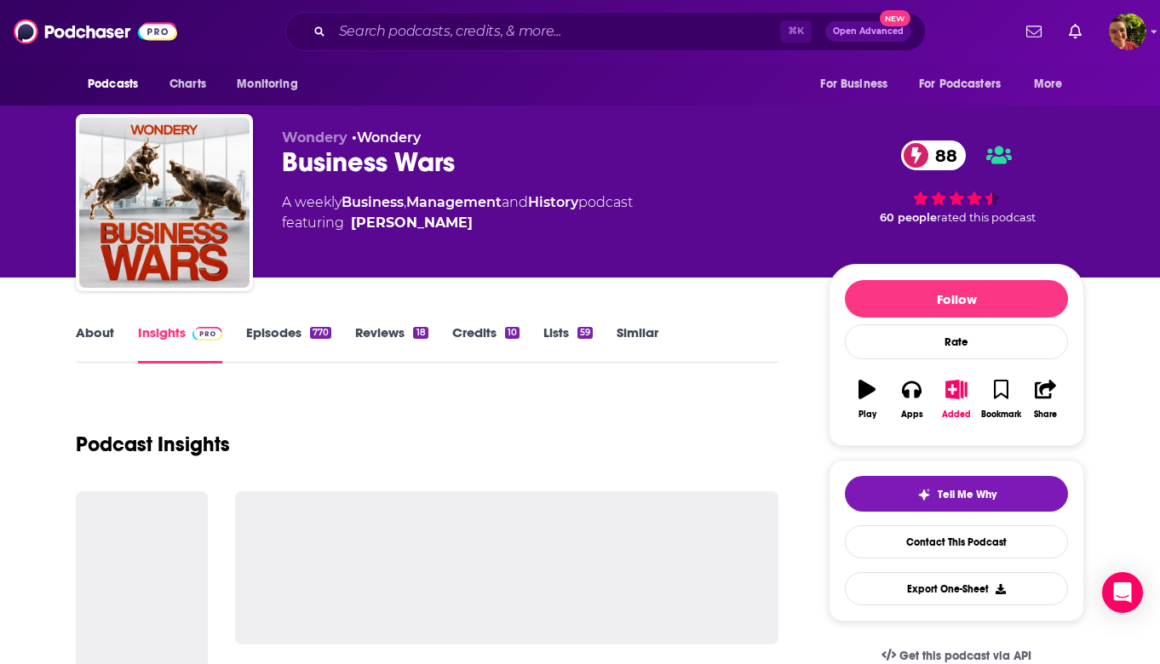
click at [106, 343] on link "About" at bounding box center [95, 343] width 38 height 39
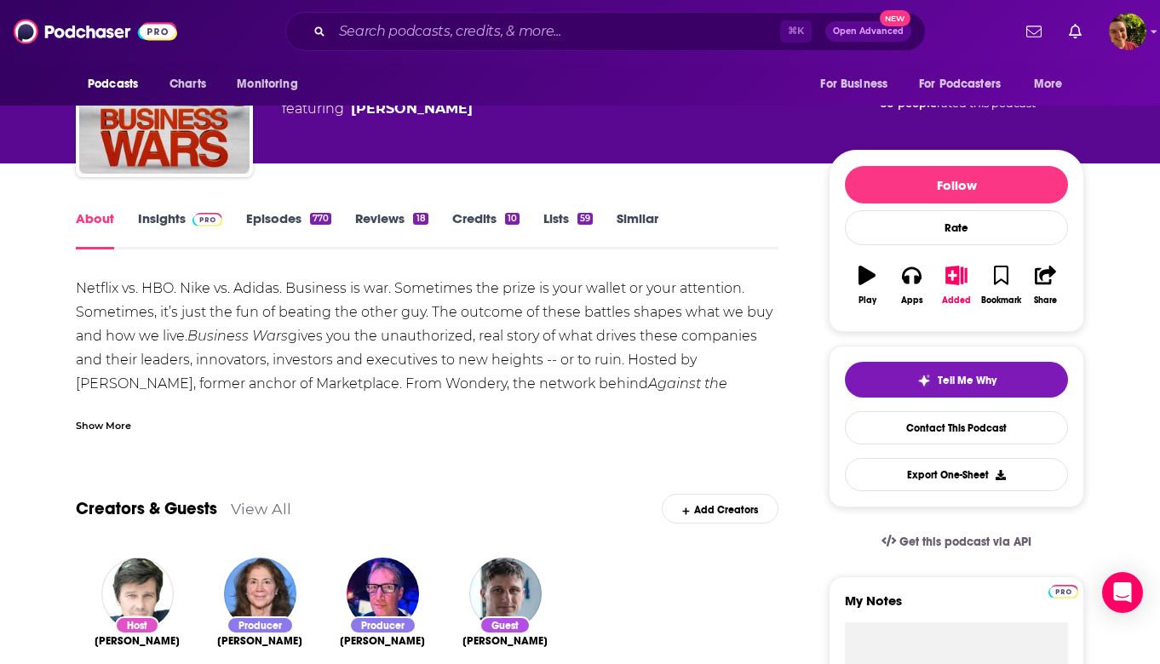
scroll to position [131, 0]
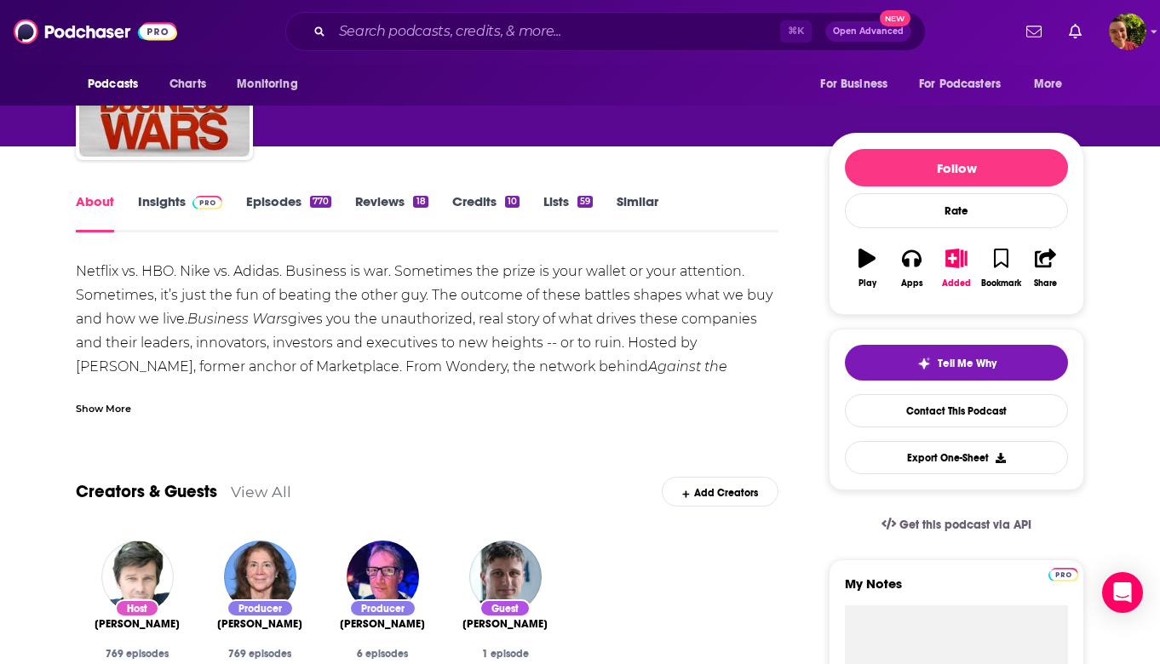
click at [192, 208] on span at bounding box center [207, 201] width 30 height 16
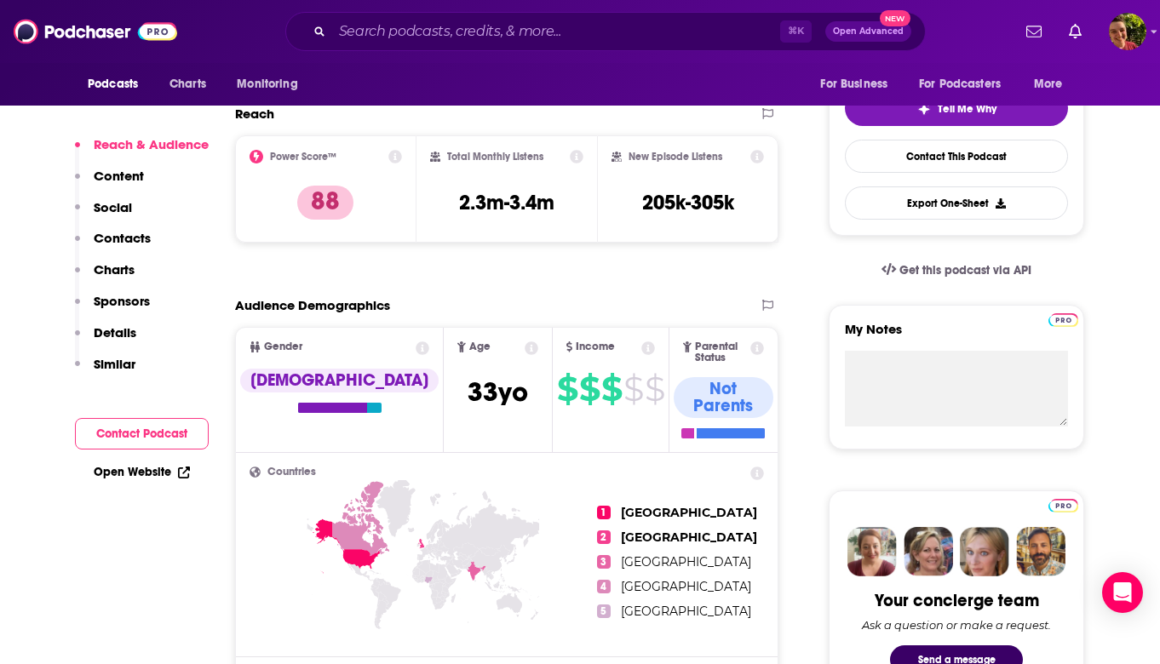
click at [135, 240] on p "Contacts" at bounding box center [122, 238] width 57 height 16
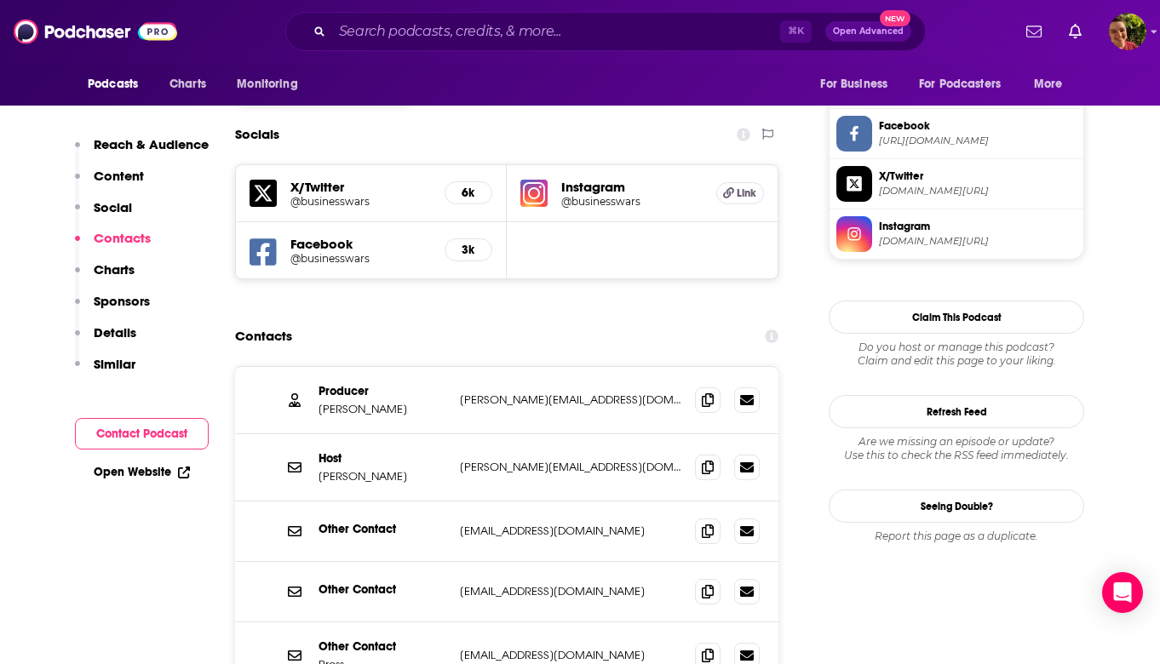
scroll to position [1442, 0]
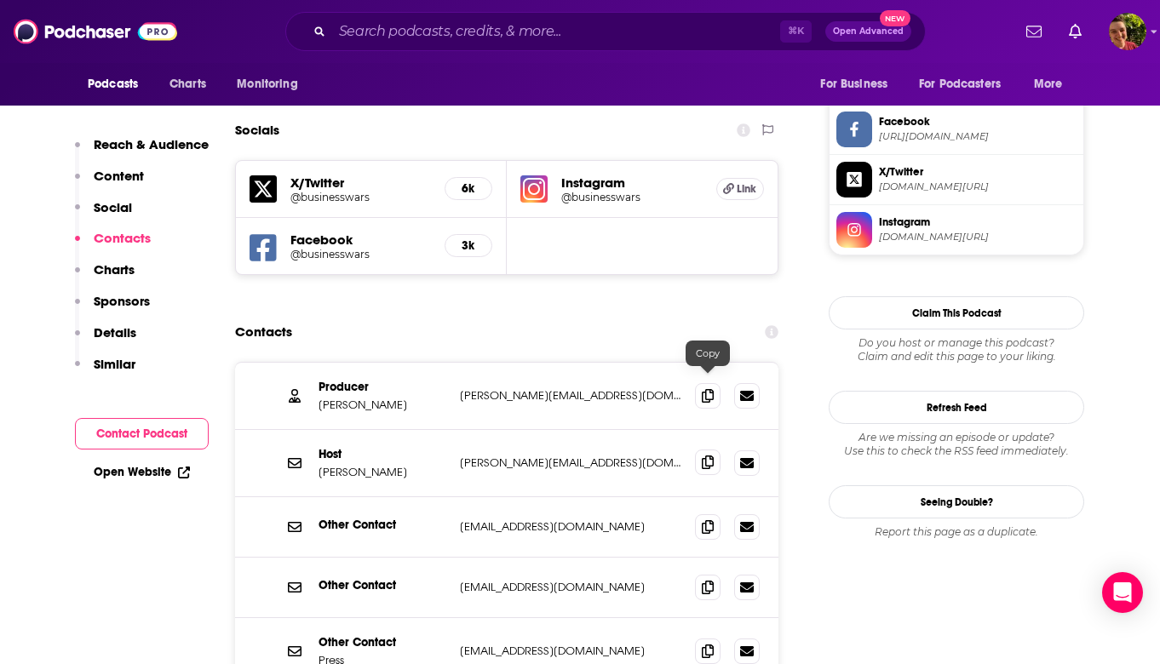
click at [711, 456] on icon at bounding box center [708, 463] width 12 height 14
click at [547, 32] on input "Search podcasts, credits, & more..." at bounding box center [556, 31] width 448 height 27
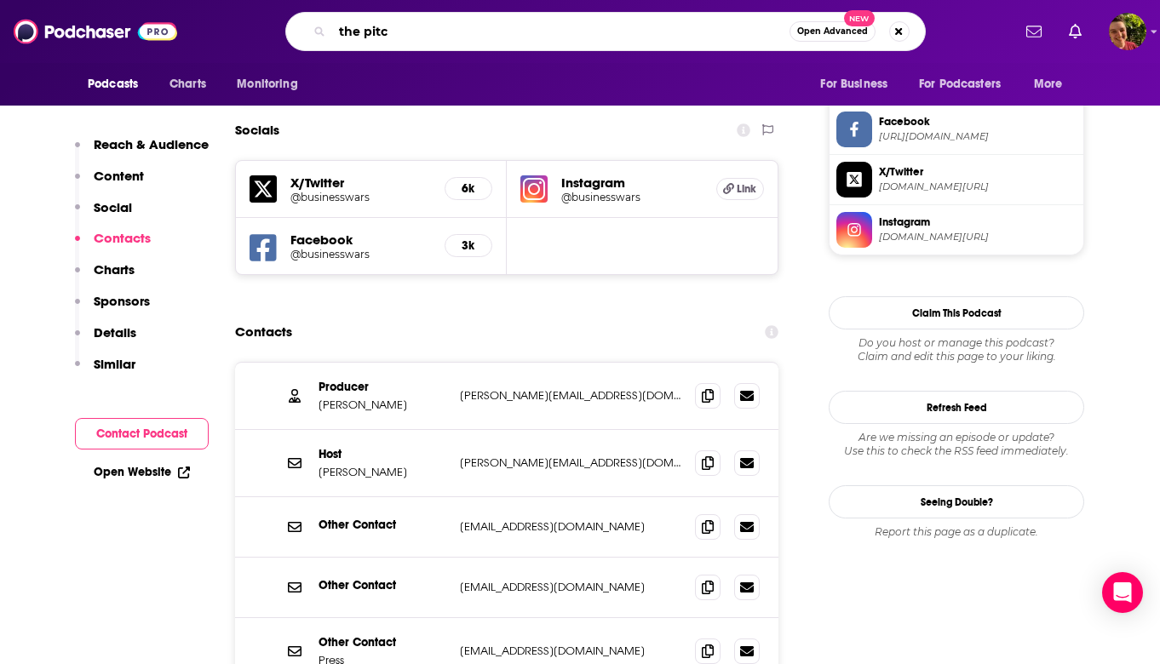
type input "the pitch"
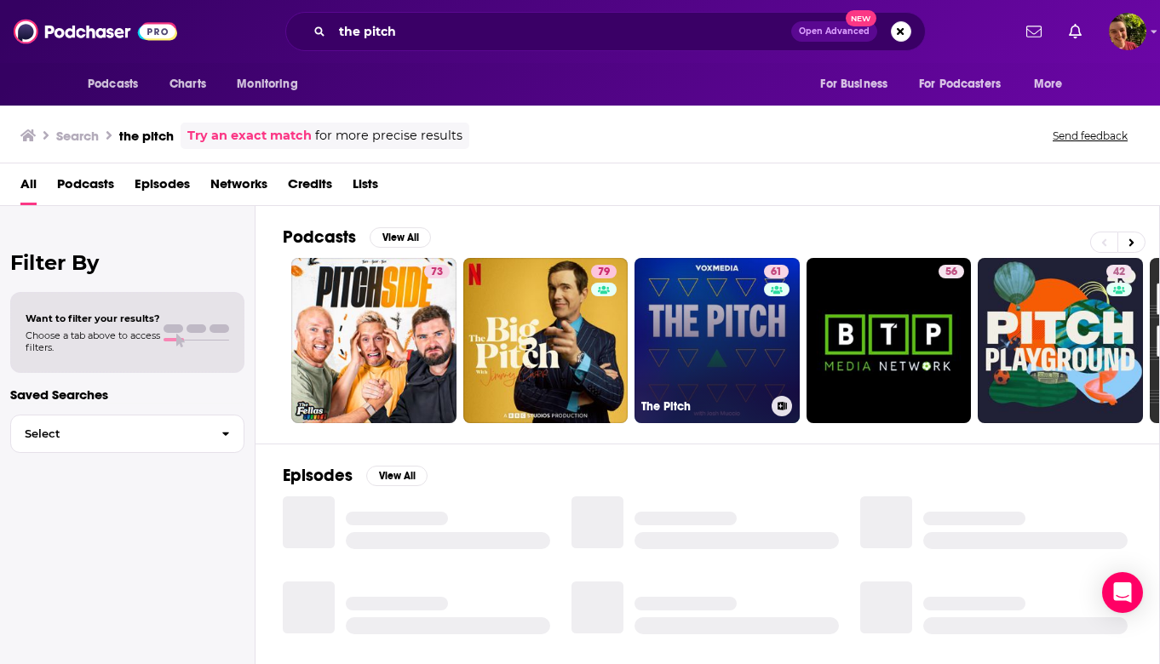
click at [725, 297] on link "61 The Pitch" at bounding box center [716, 340] width 165 height 165
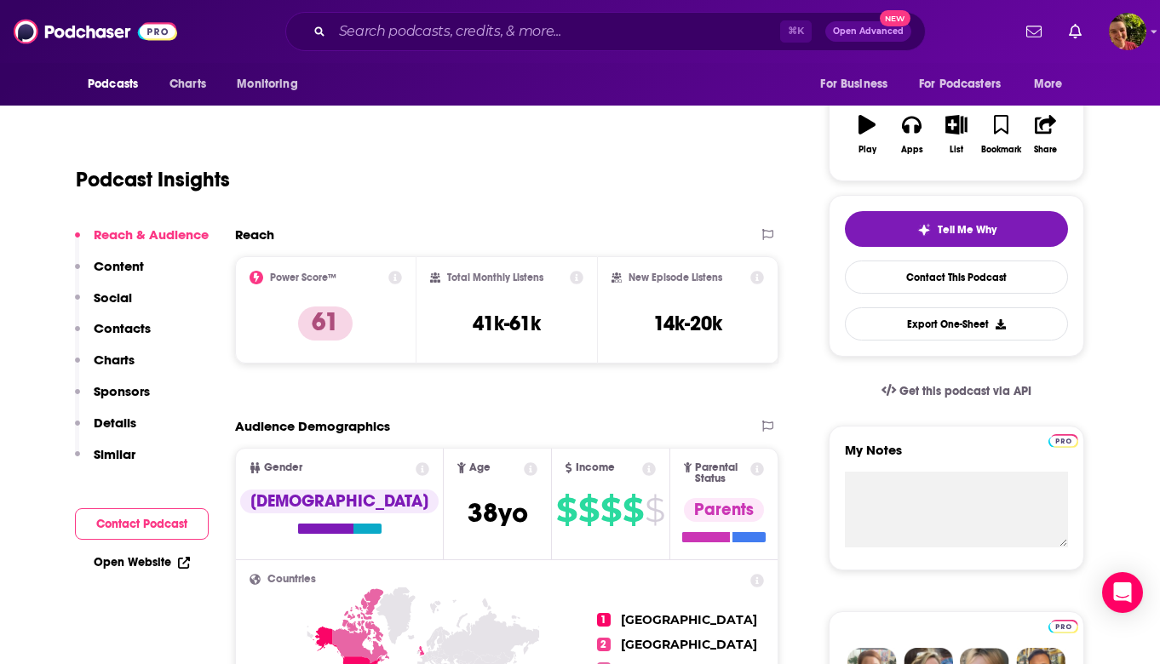
click at [138, 335] on p "Contacts" at bounding box center [122, 328] width 57 height 16
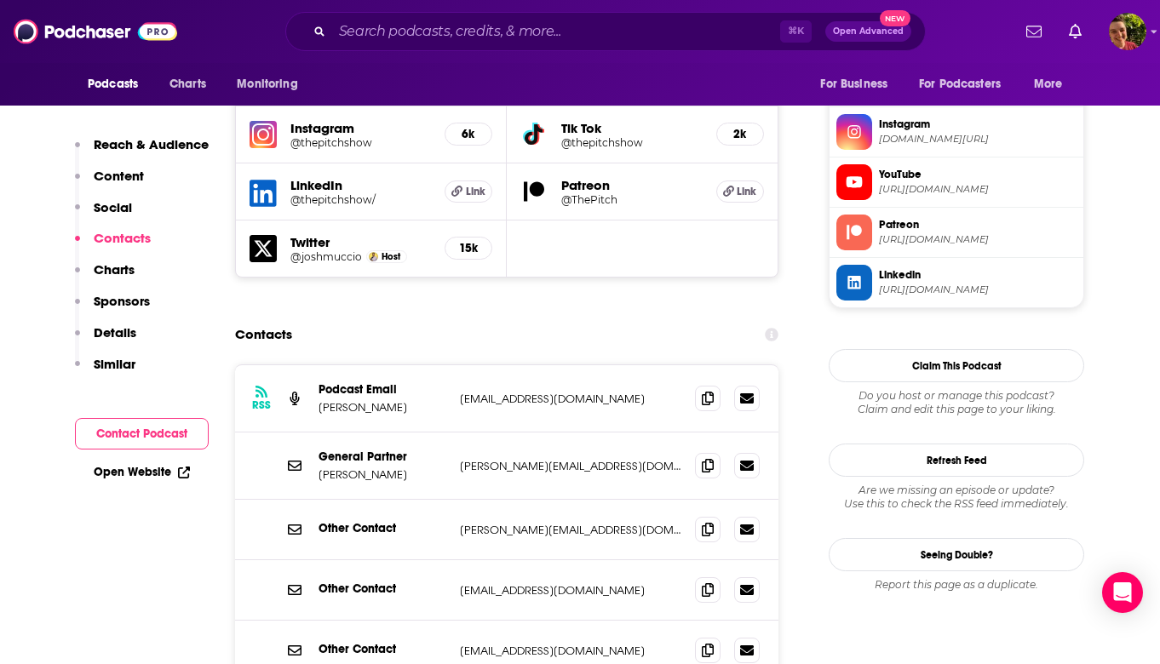
scroll to position [1541, 0]
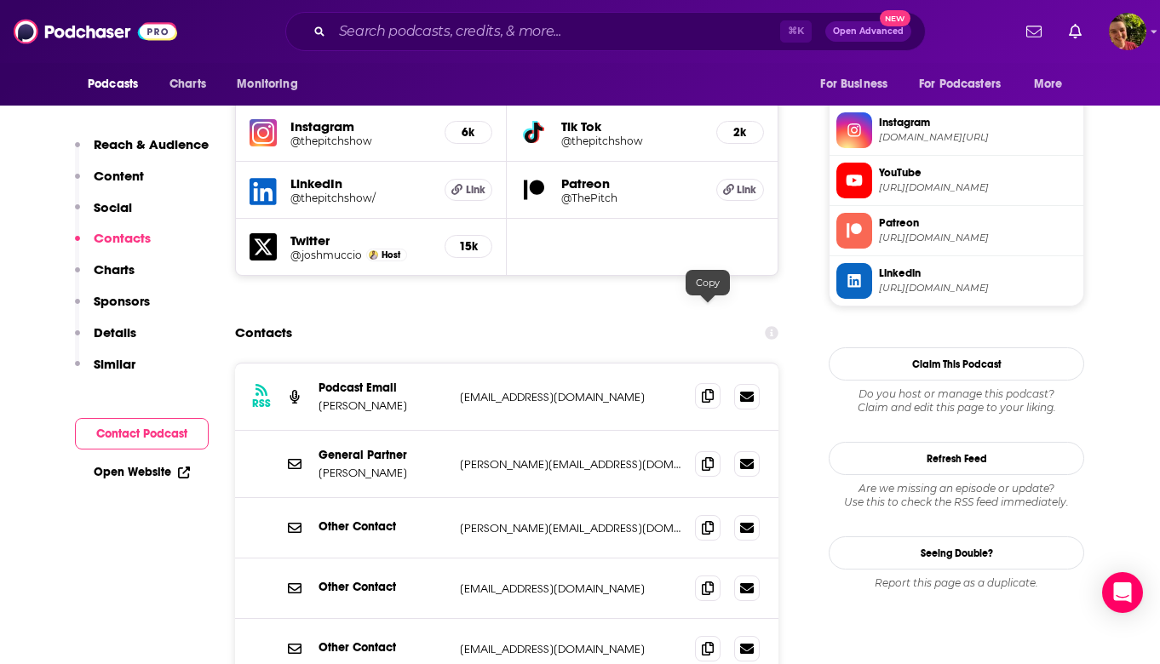
click at [711, 389] on icon at bounding box center [708, 396] width 12 height 14
click at [581, 17] on div "⌘ K Open Advanced New" at bounding box center [605, 31] width 640 height 39
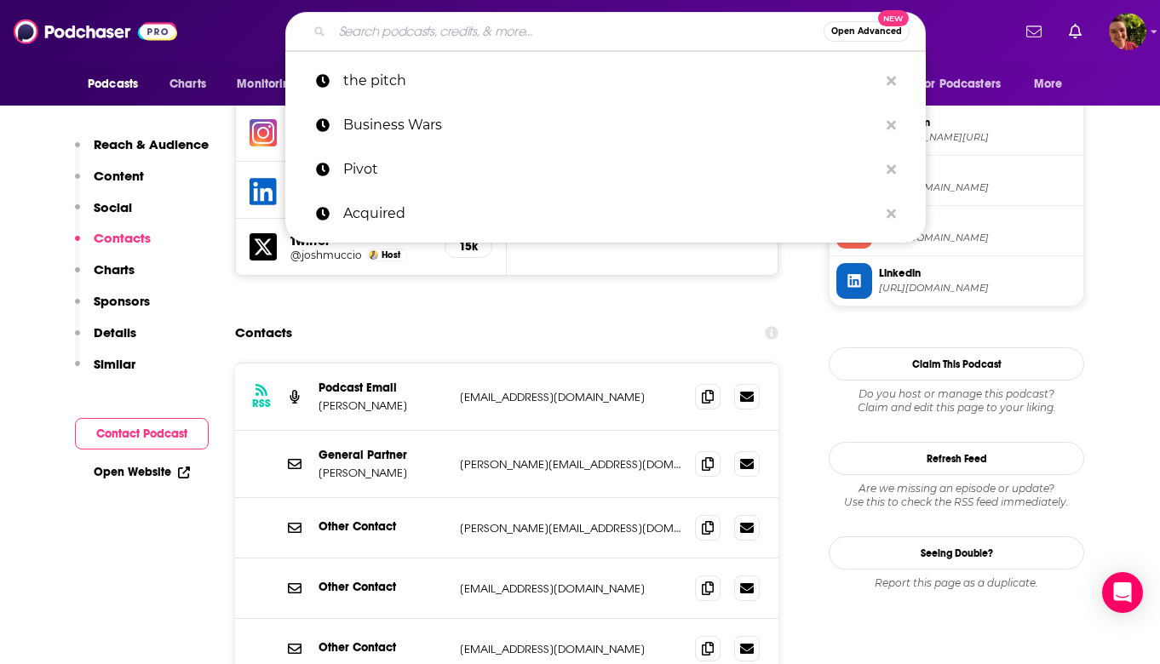
click at [576, 26] on input "Search podcasts, credits, & more..." at bounding box center [577, 31] width 491 height 27
paste input "Masters of Scale"
type input "Masters of Scale"
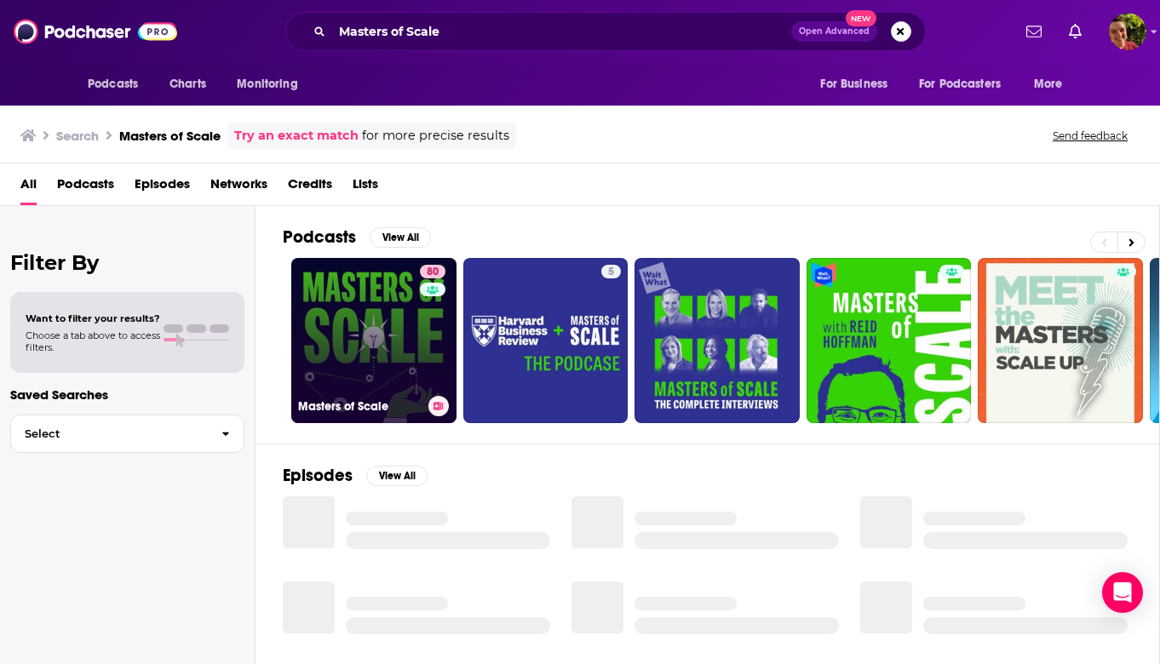
click at [373, 301] on link "80 Masters of Scale" at bounding box center [373, 340] width 165 height 165
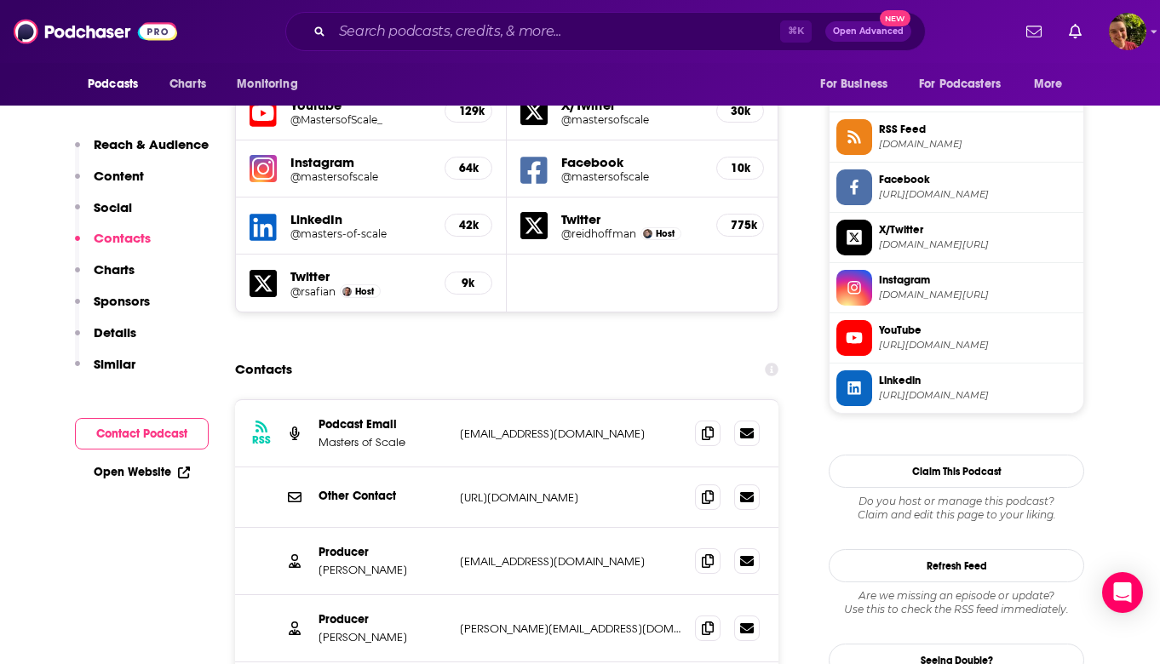
scroll to position [1528, 0]
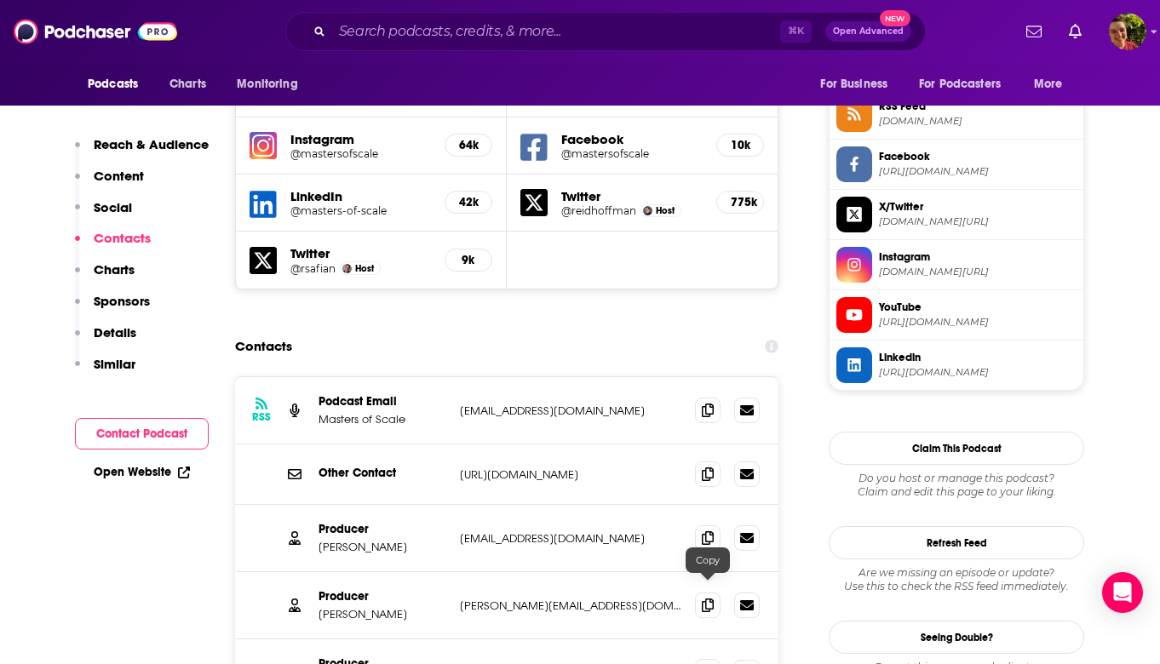
click at [708, 663] on icon at bounding box center [708, 672] width 12 height 14
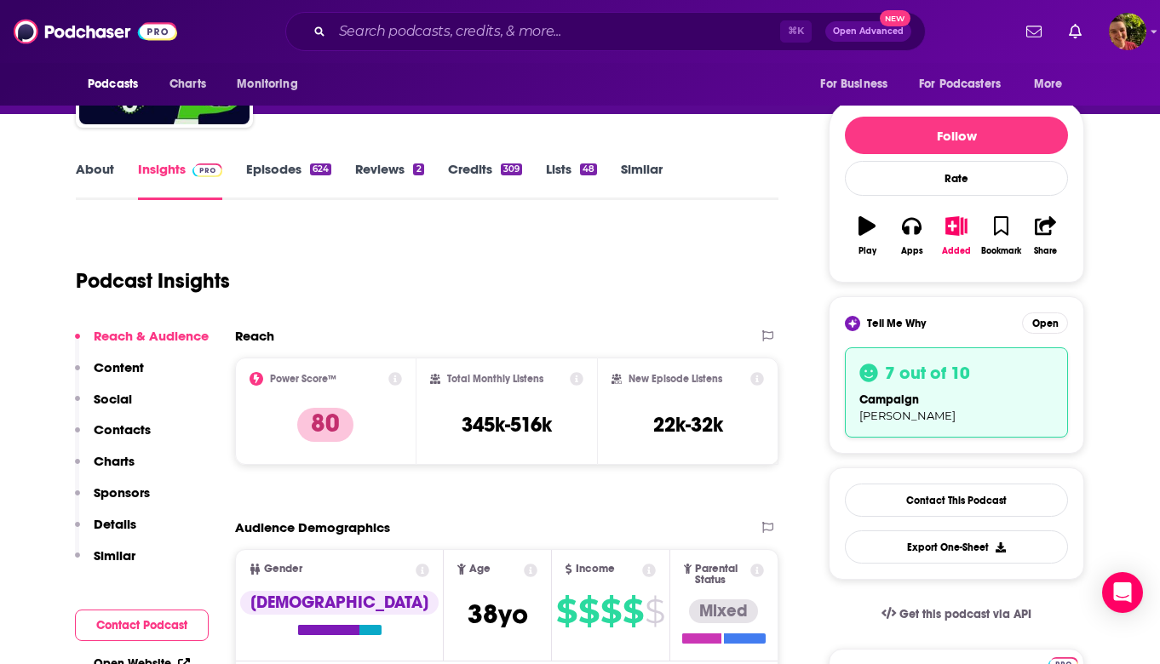
scroll to position [0, 0]
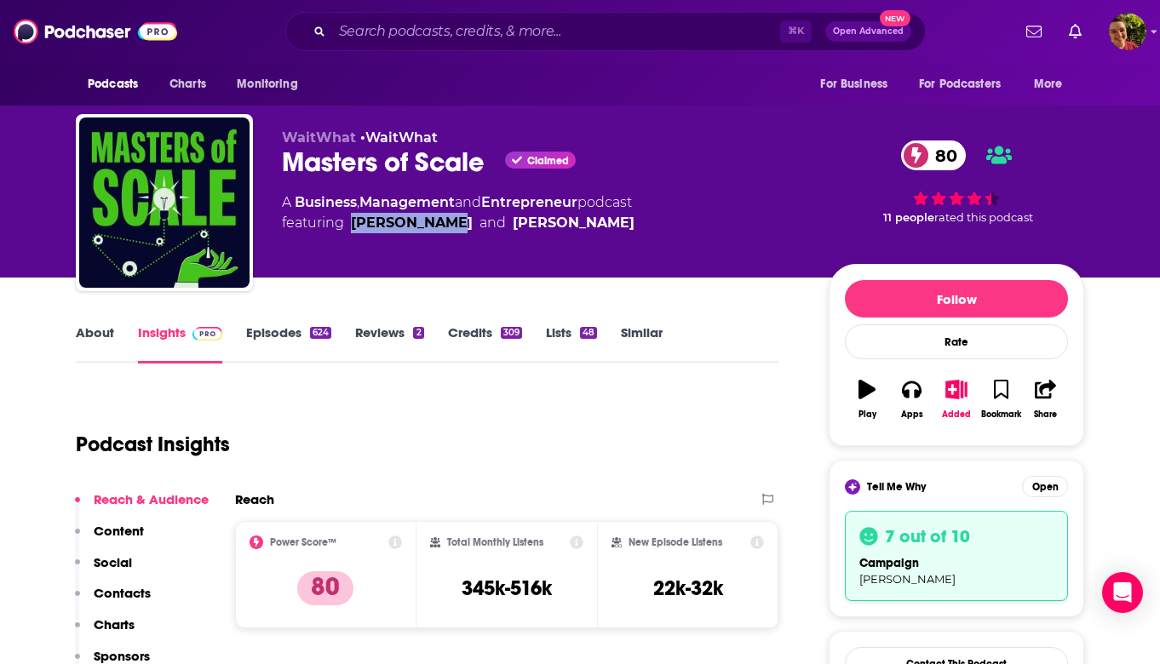
drag, startPoint x: 451, startPoint y: 225, endPoint x: 352, endPoint y: 226, distance: 99.6
click at [352, 226] on span "featuring [PERSON_NAME] and [PERSON_NAME]" at bounding box center [458, 223] width 353 height 20
copy div "[PERSON_NAME]"
click at [519, 33] on input "Search podcasts, credits, & more..." at bounding box center [556, 31] width 448 height 27
paste input "Business Casual"
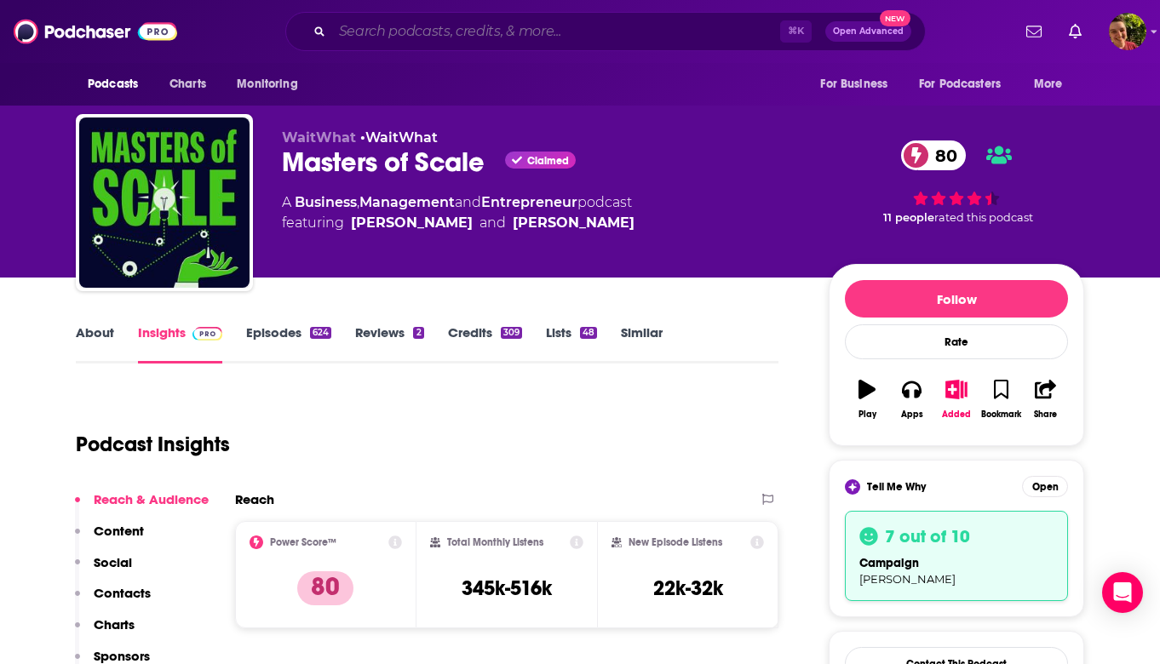
type input "Business Casual"
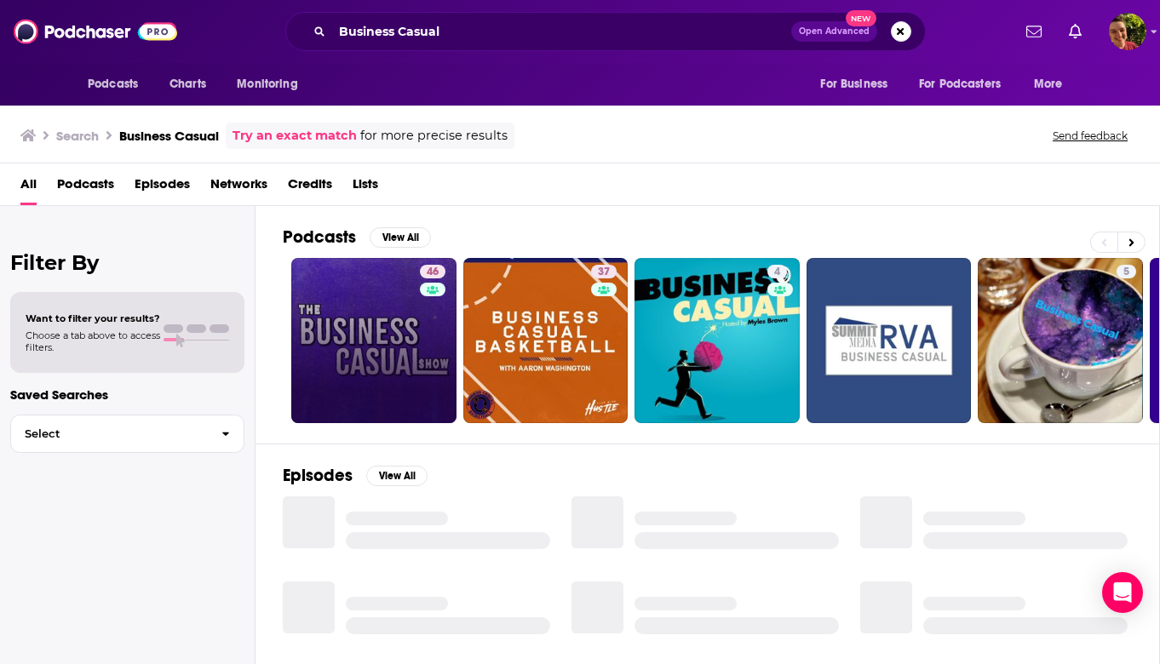
click at [376, 335] on link "46" at bounding box center [373, 340] width 165 height 165
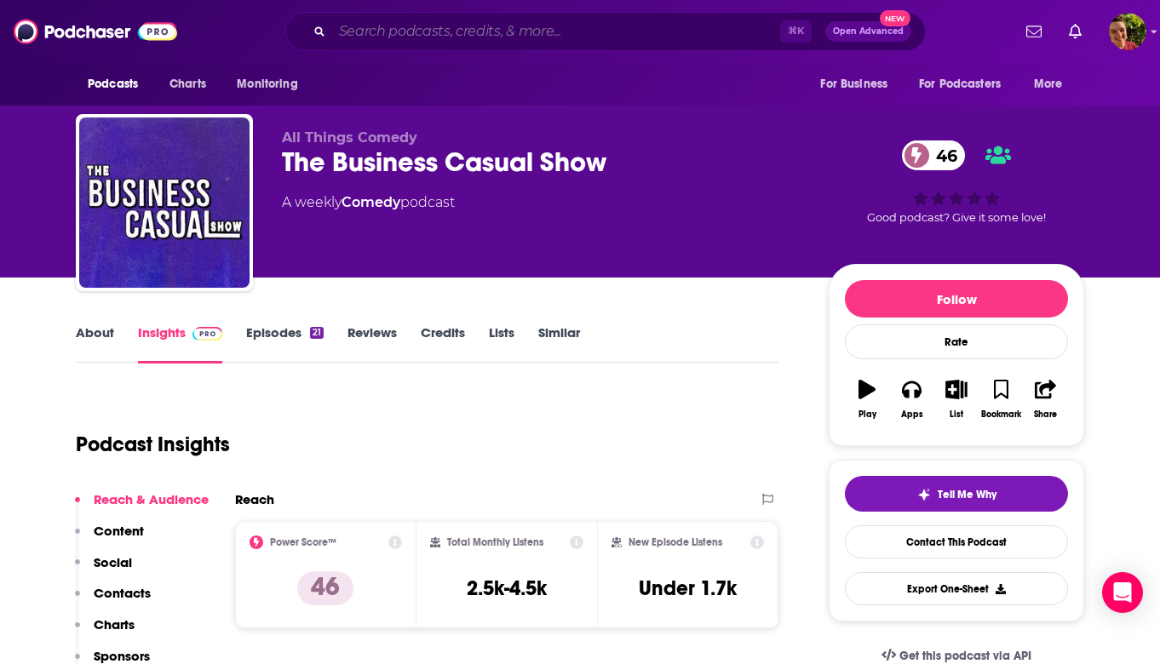
click at [474, 32] on input "Search podcasts, credits, & more..." at bounding box center [556, 31] width 448 height 27
paste input "Business Casual"
type input "Business Casual"
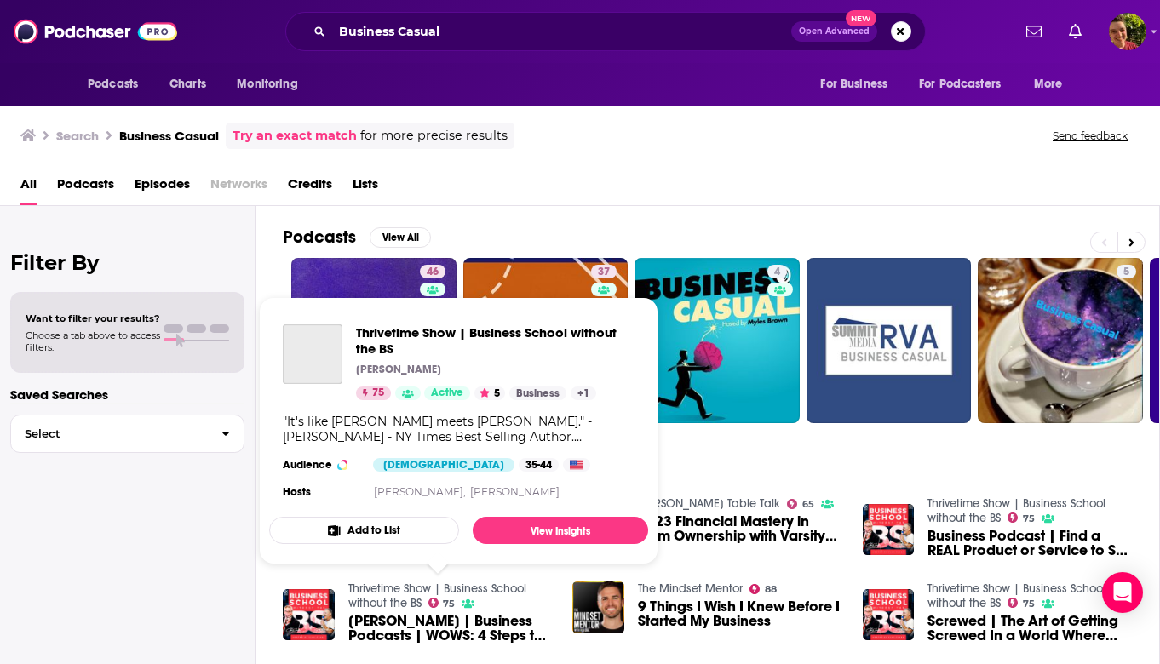
click at [461, 583] on link "Thrivetime Show | Business School without the BS" at bounding box center [437, 596] width 178 height 29
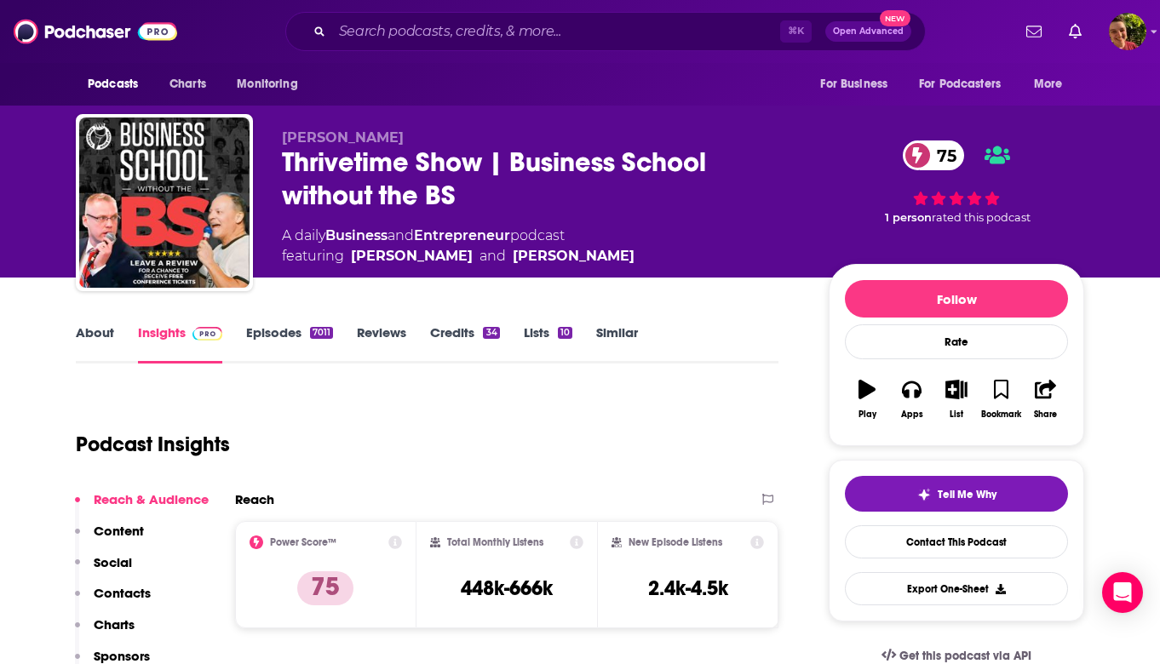
click at [135, 586] on p "Contacts" at bounding box center [122, 593] width 57 height 16
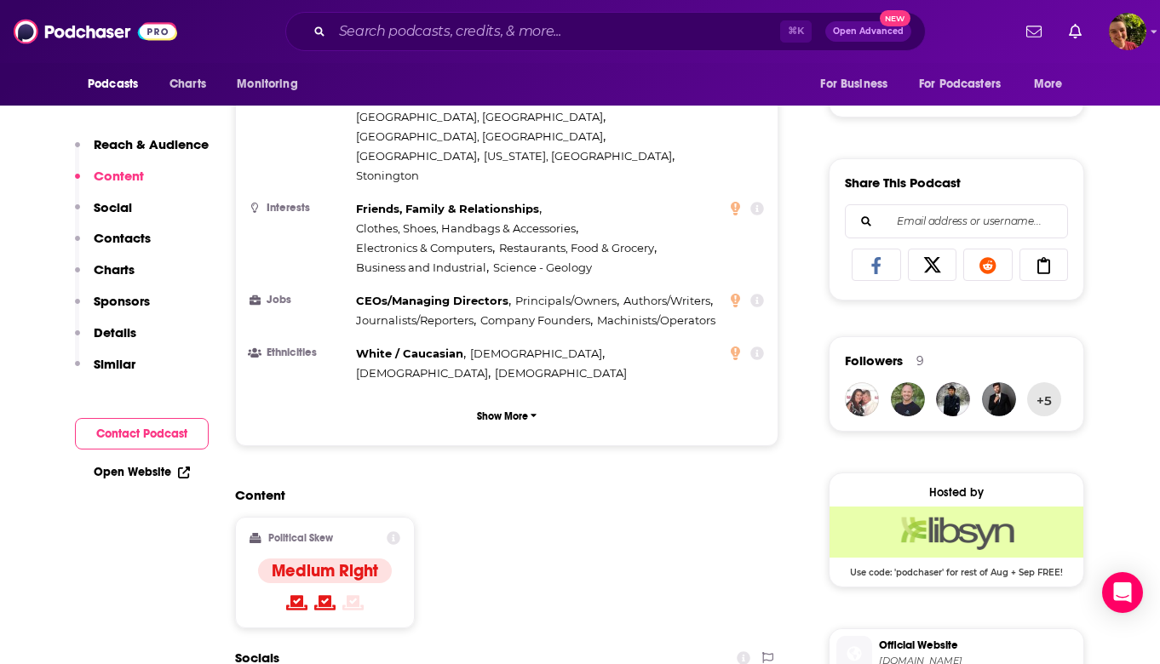
scroll to position [1520, 0]
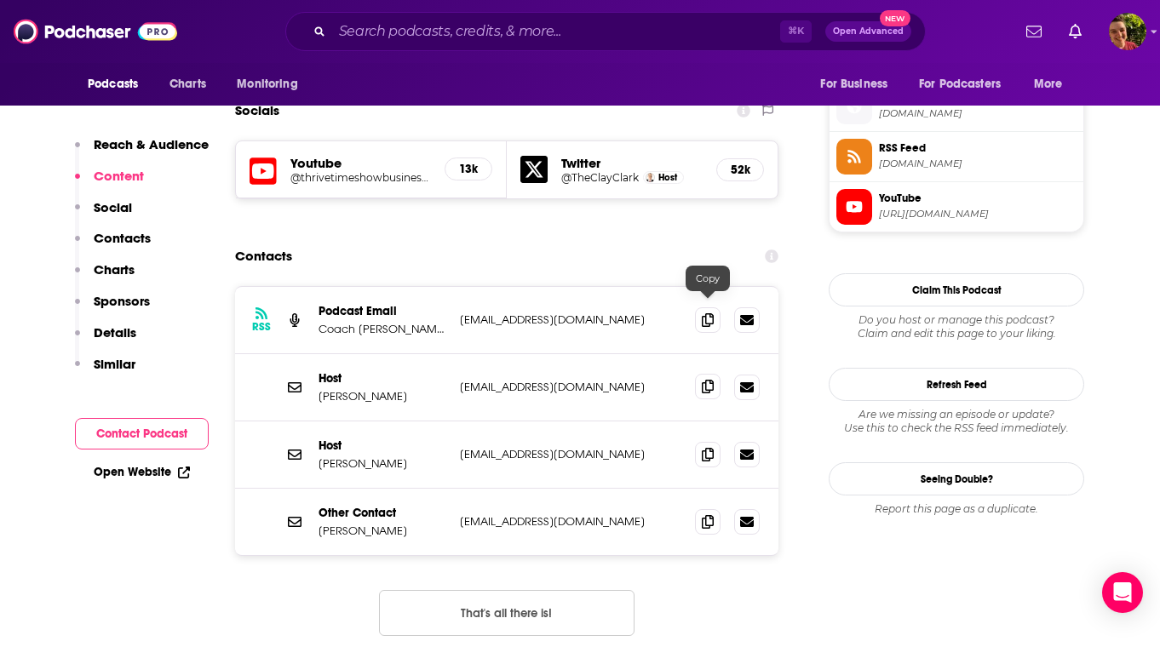
click at [712, 380] on icon at bounding box center [708, 387] width 12 height 14
